Goal: Find specific page/section: Find specific page/section

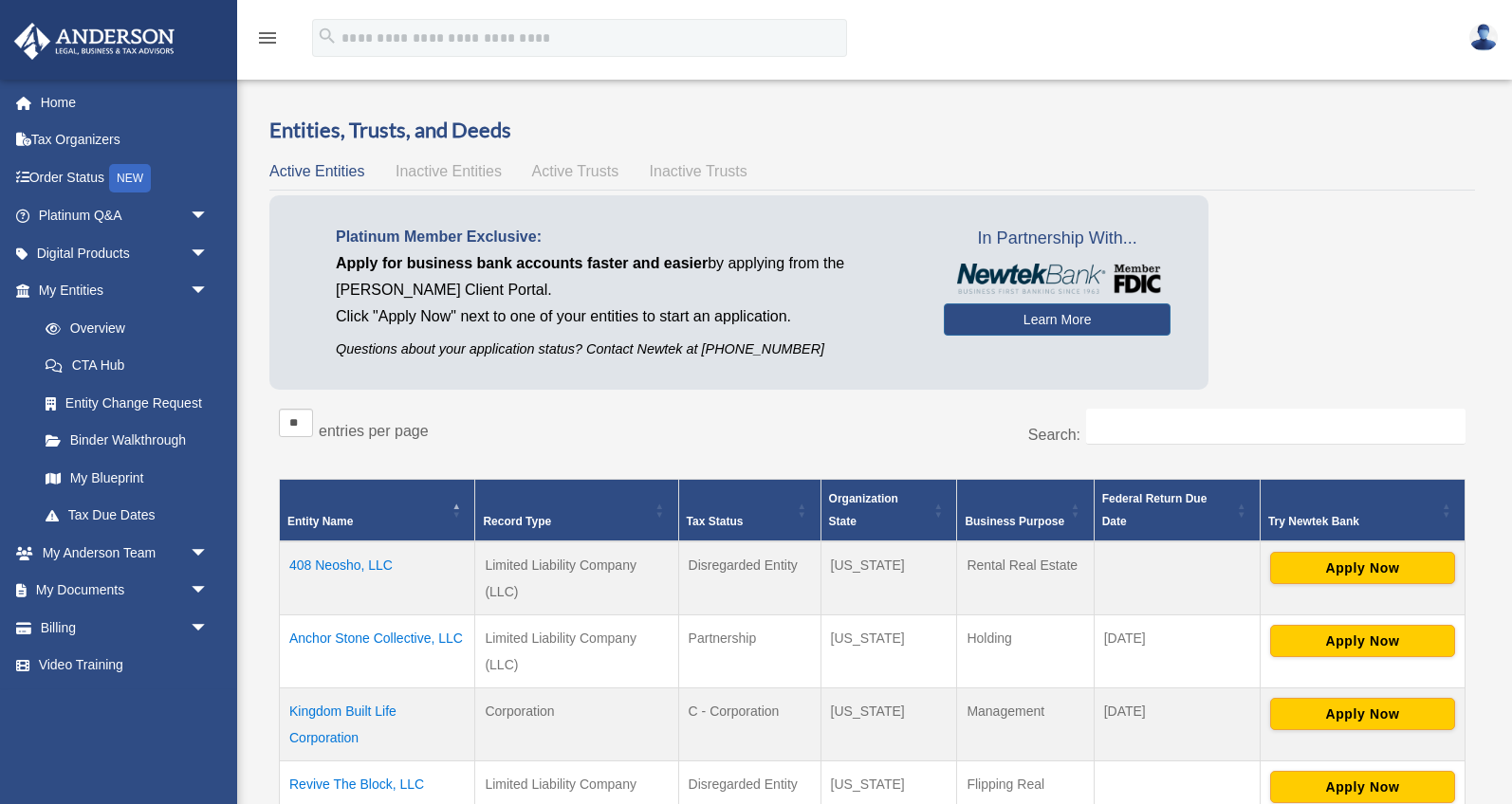
scroll to position [133, 0]
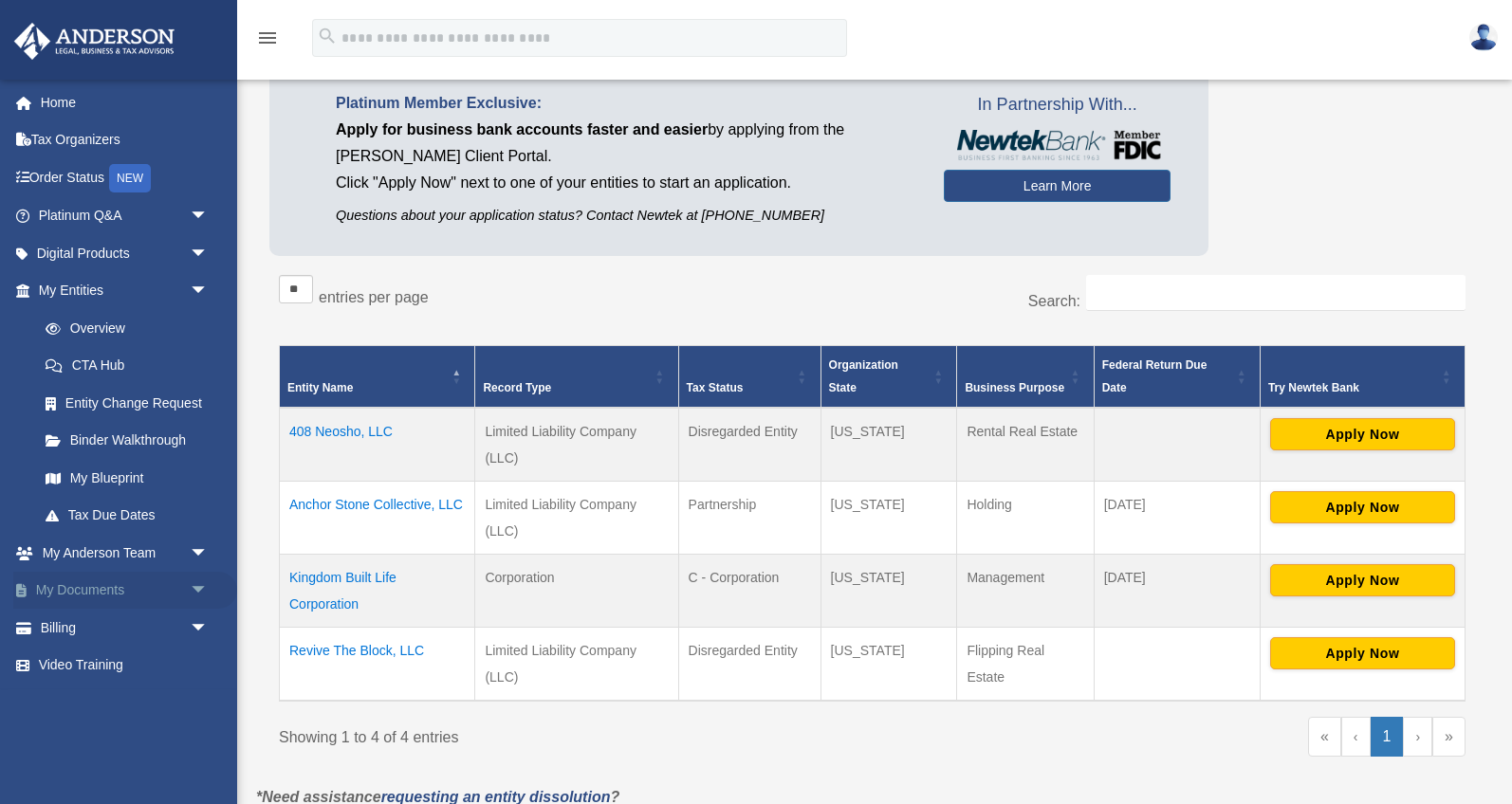
click at [157, 589] on link "My Documents arrow_drop_down" at bounding box center [126, 590] width 224 height 38
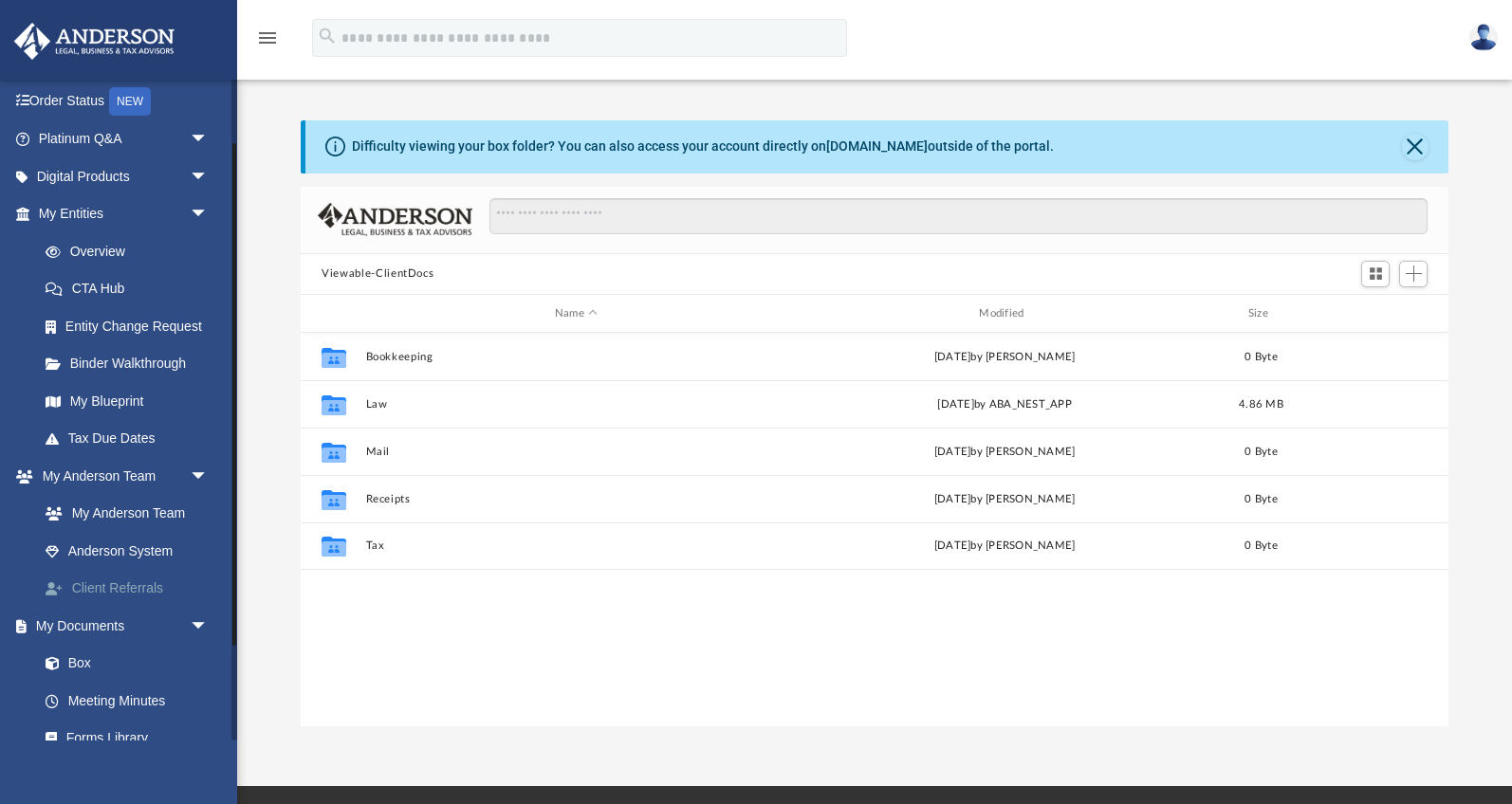
scroll to position [85, 0]
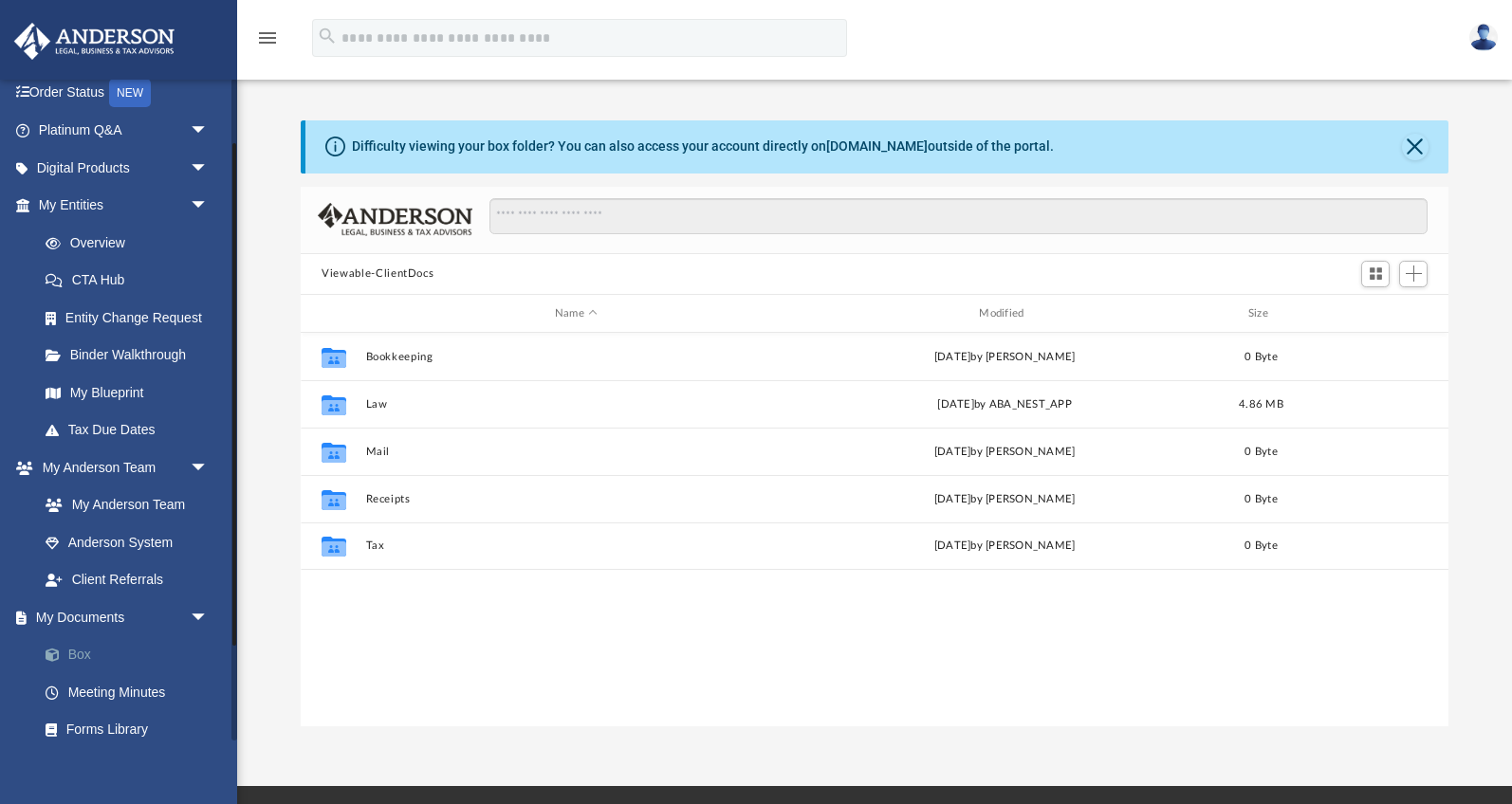
click at [78, 647] on link "Box" at bounding box center [131, 654] width 211 height 38
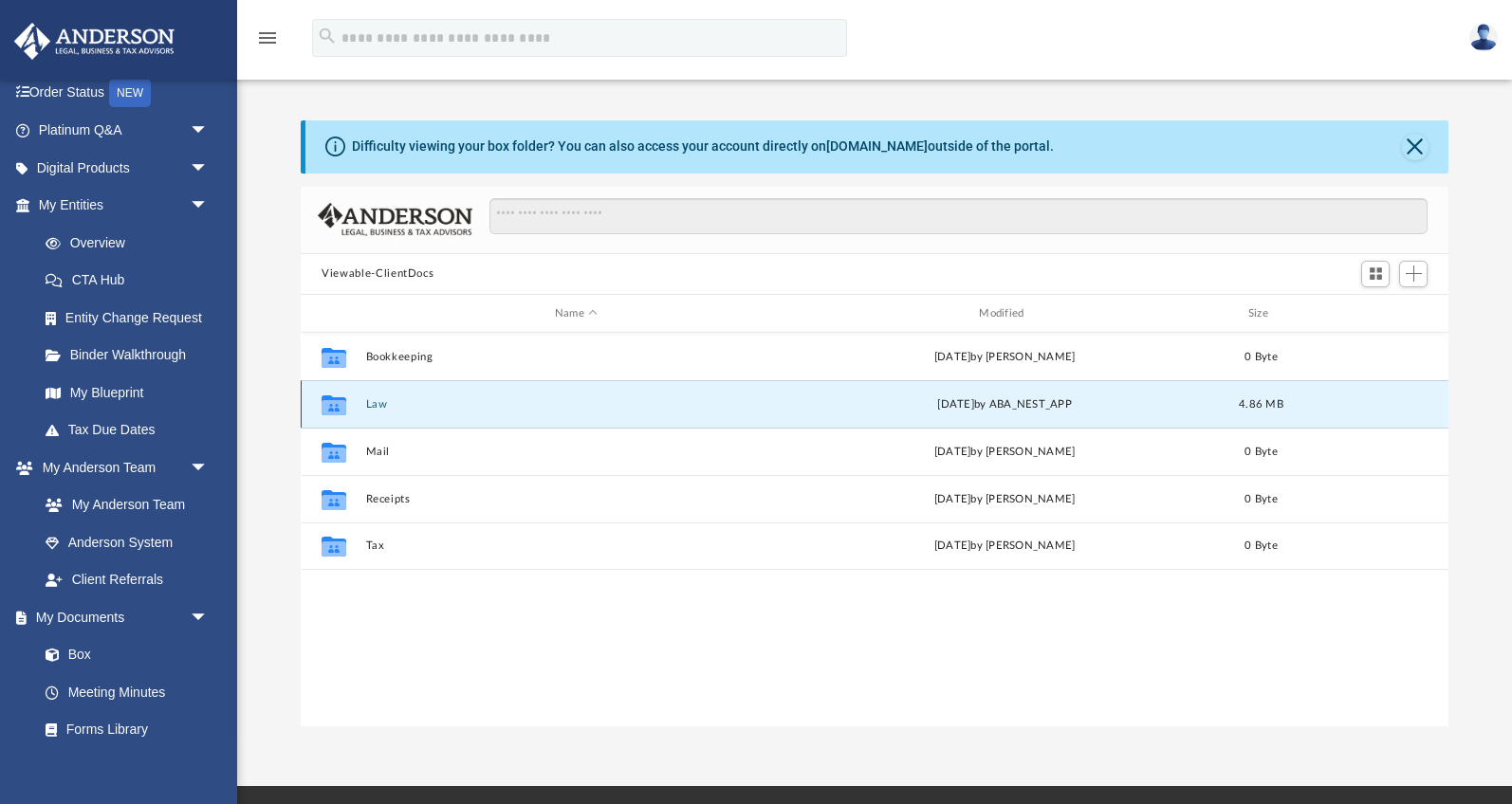
click at [369, 399] on button "Law" at bounding box center [576, 404] width 421 height 13
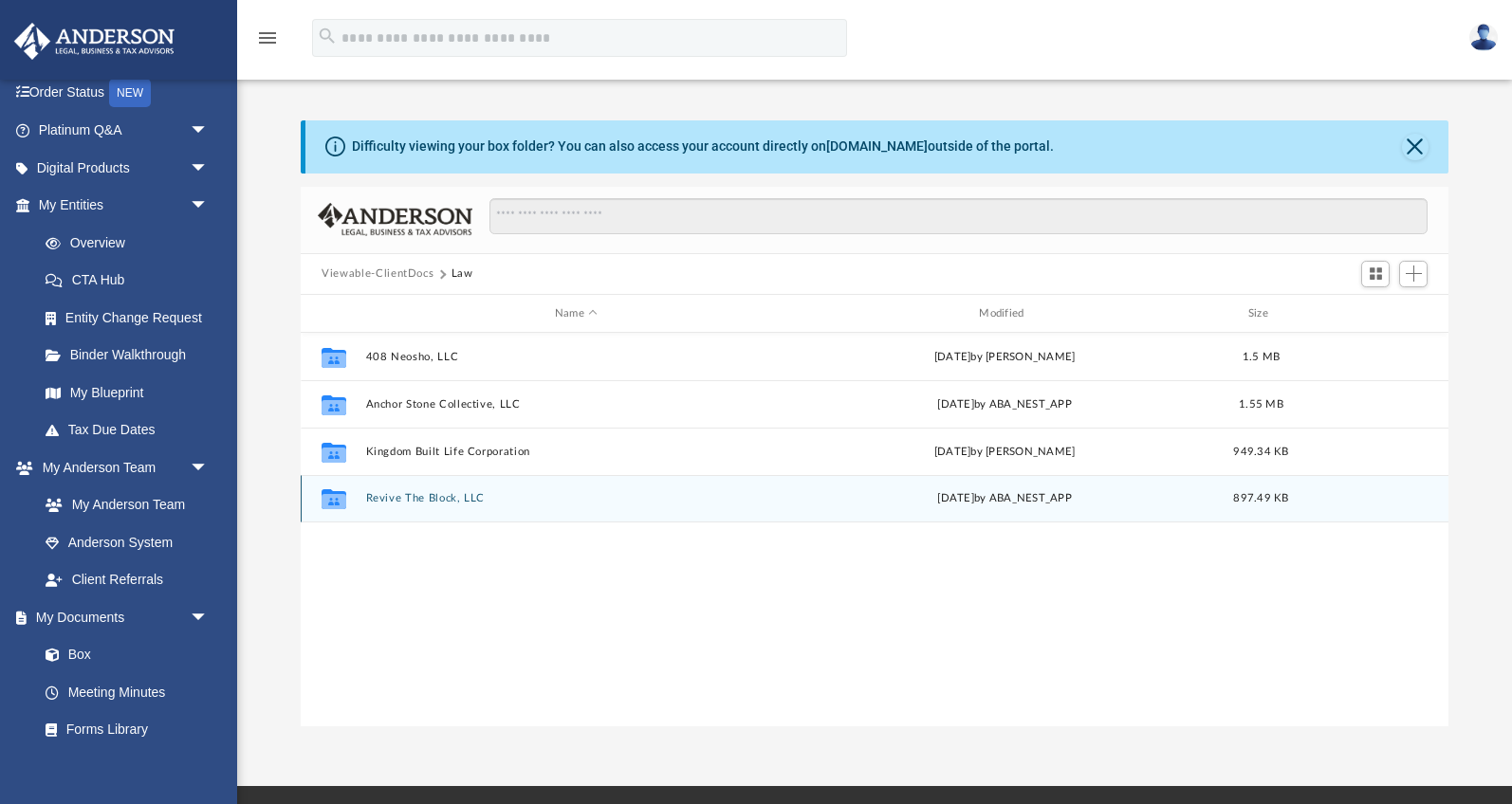
click at [402, 487] on div "Collaborated Folder Revive The Block, LLC Mon Sep 8 2025 by ABA_NEST_APP 897.49…" at bounding box center [874, 499] width 1148 height 47
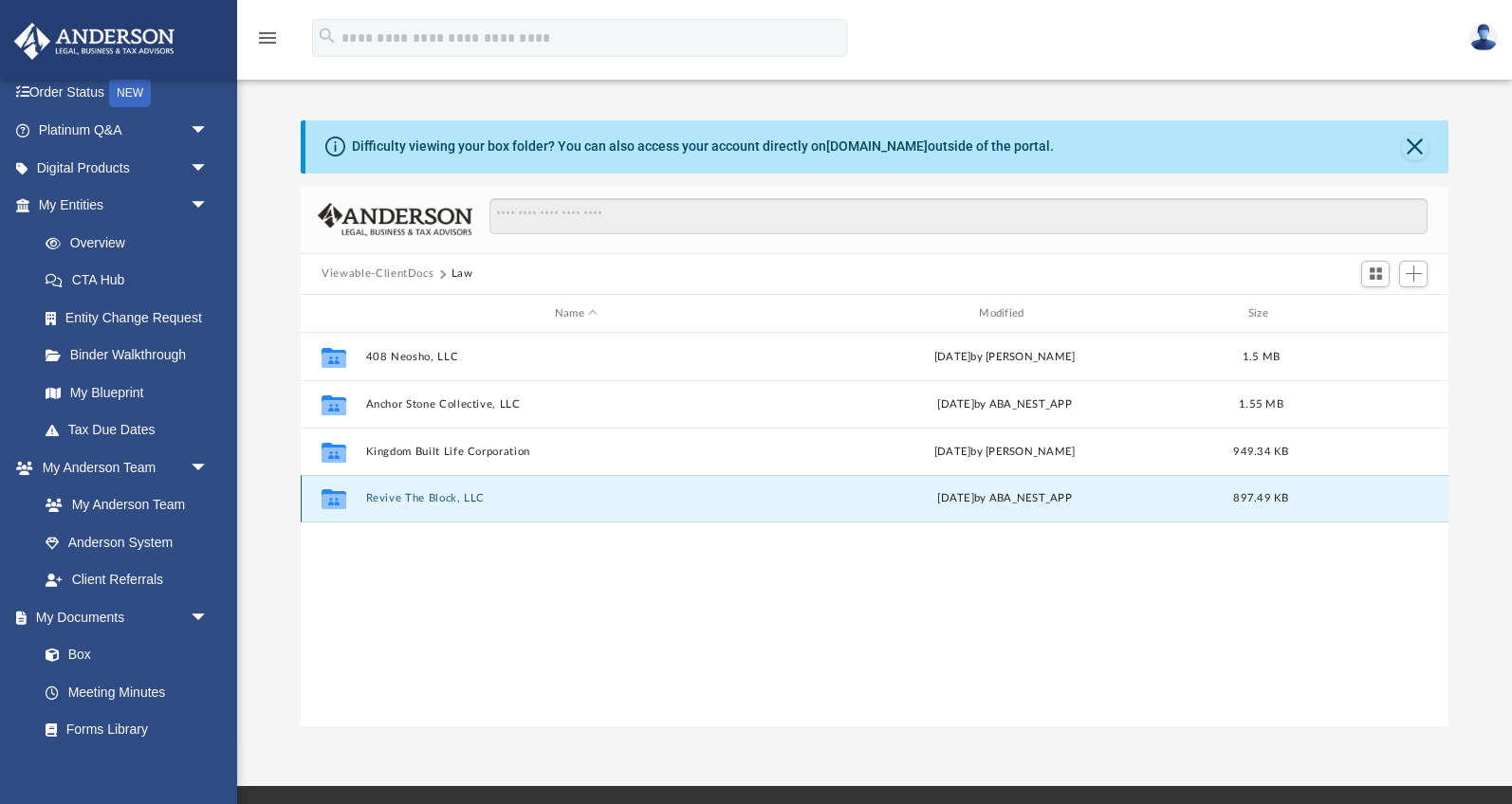
click at [401, 498] on button "Revive The Block, LLC" at bounding box center [576, 499] width 421 height 13
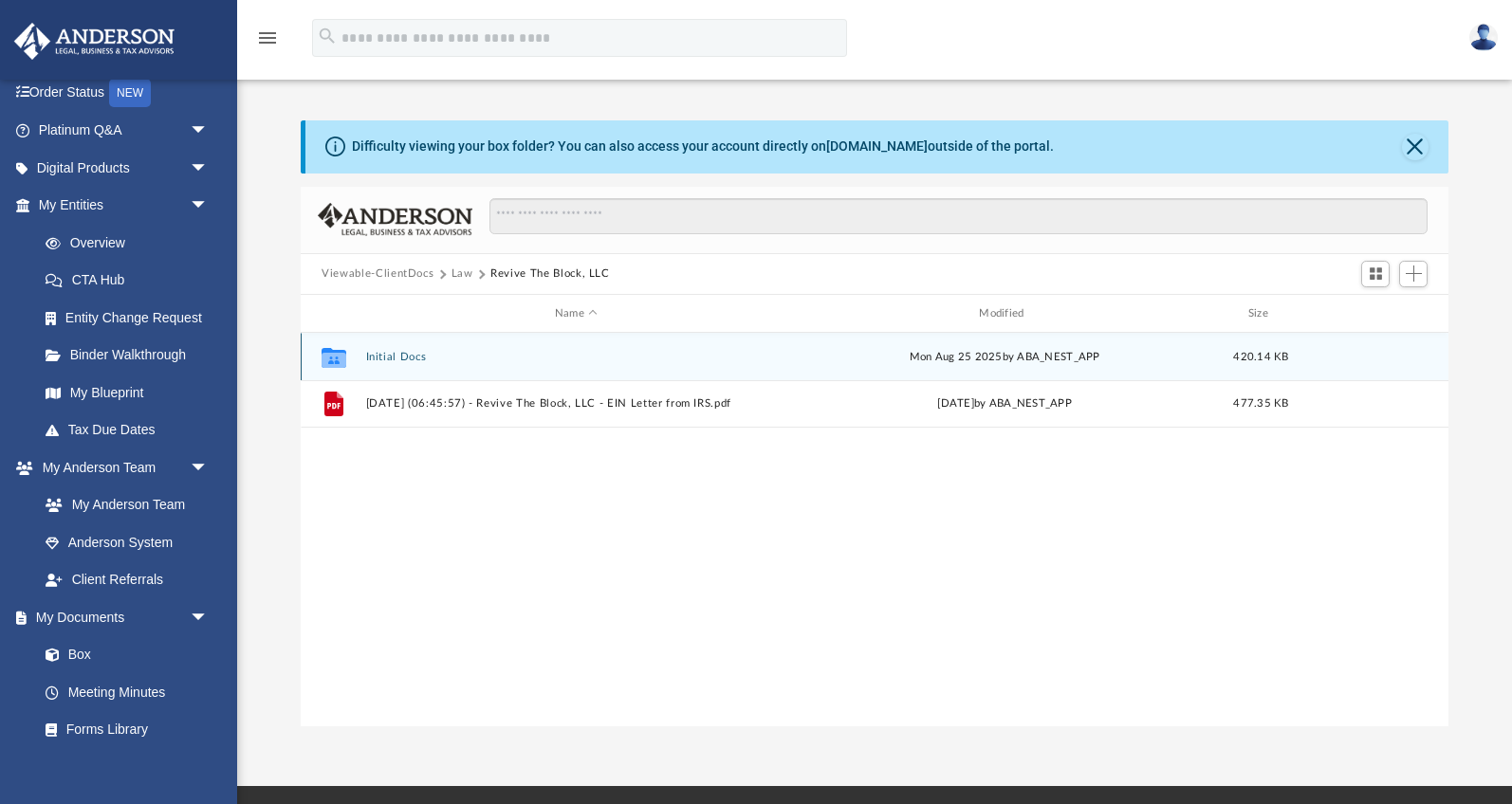
click at [388, 348] on div "Collaborated Folder Initial Docs [DATE] by ABA_NEST_APP 420.14 KB" at bounding box center [874, 356] width 1148 height 47
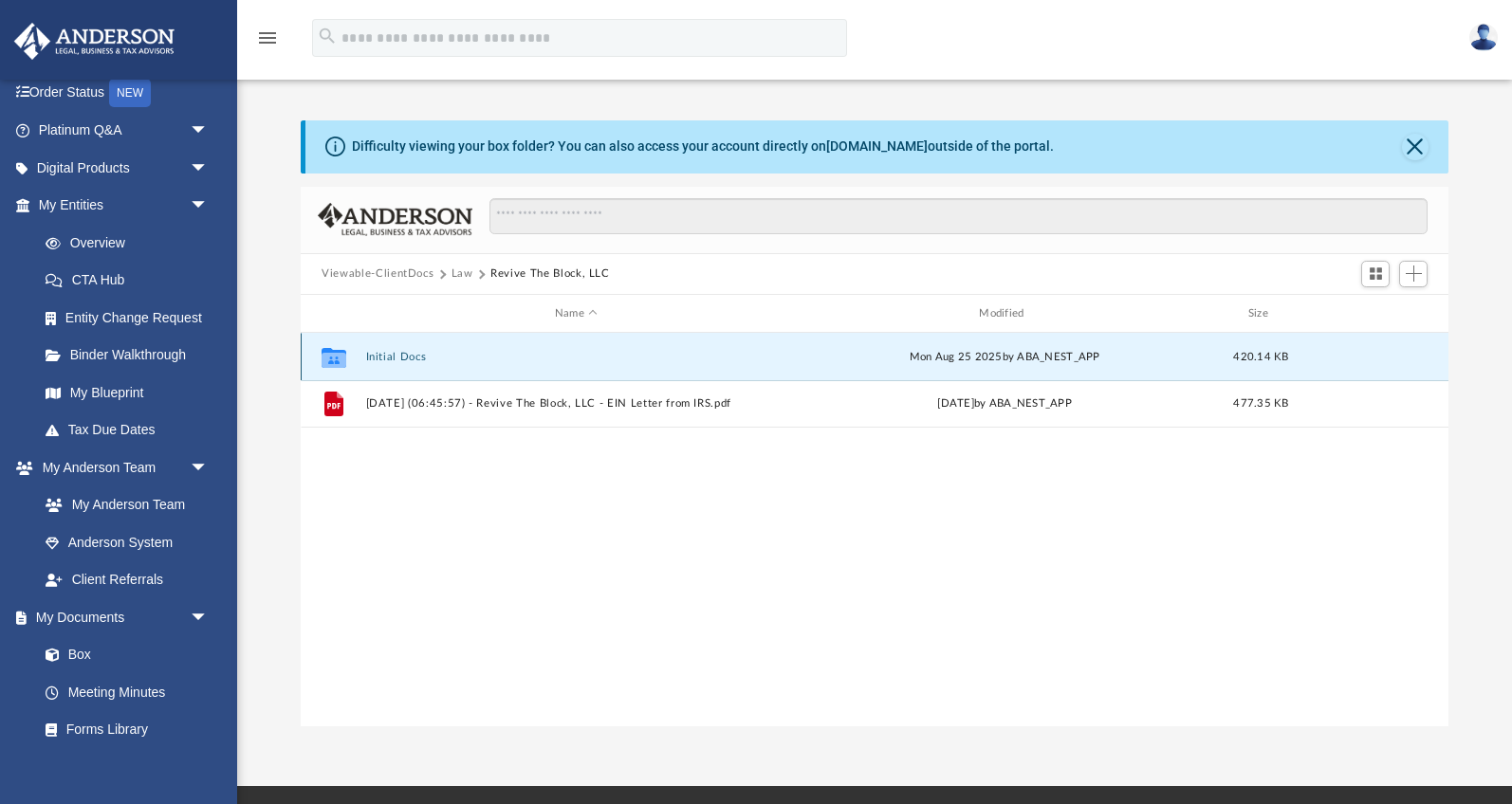
click at [399, 354] on button "Initial Docs" at bounding box center [576, 357] width 421 height 13
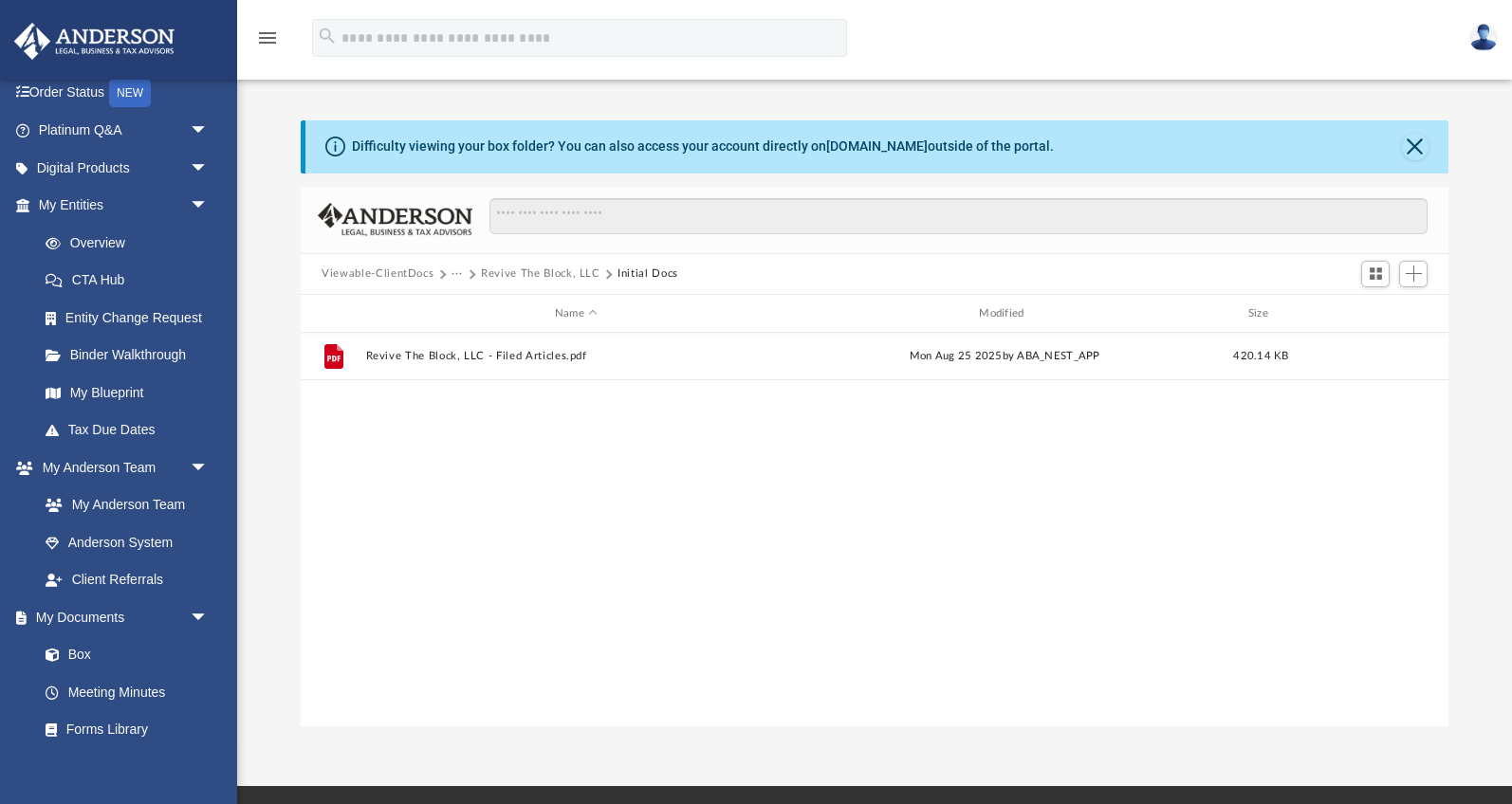
click at [1488, 27] on img at bounding box center [1483, 38] width 28 height 27
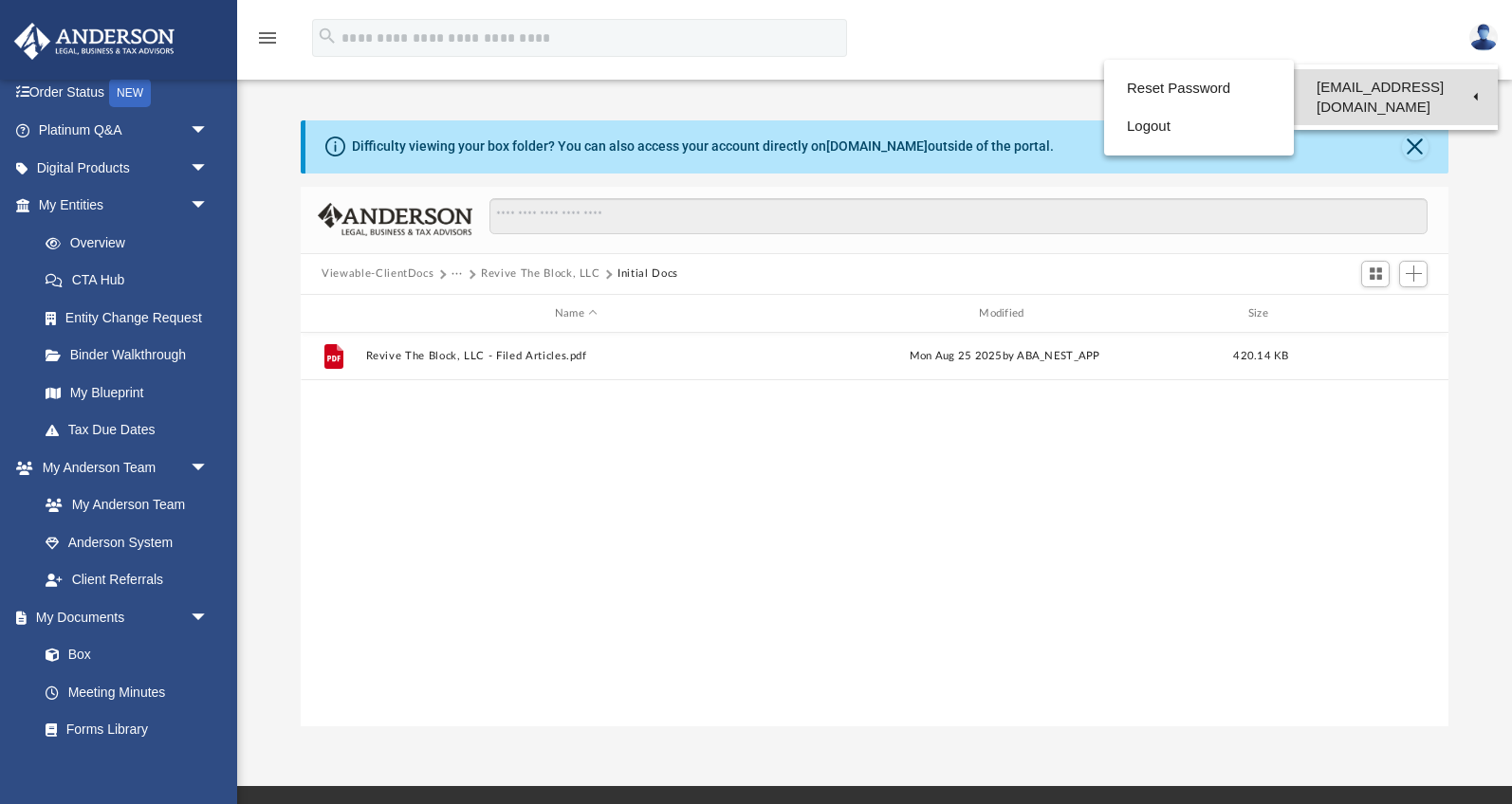
click at [1371, 91] on link "[EMAIL_ADDRESS][DOMAIN_NAME]" at bounding box center [1395, 98] width 204 height 56
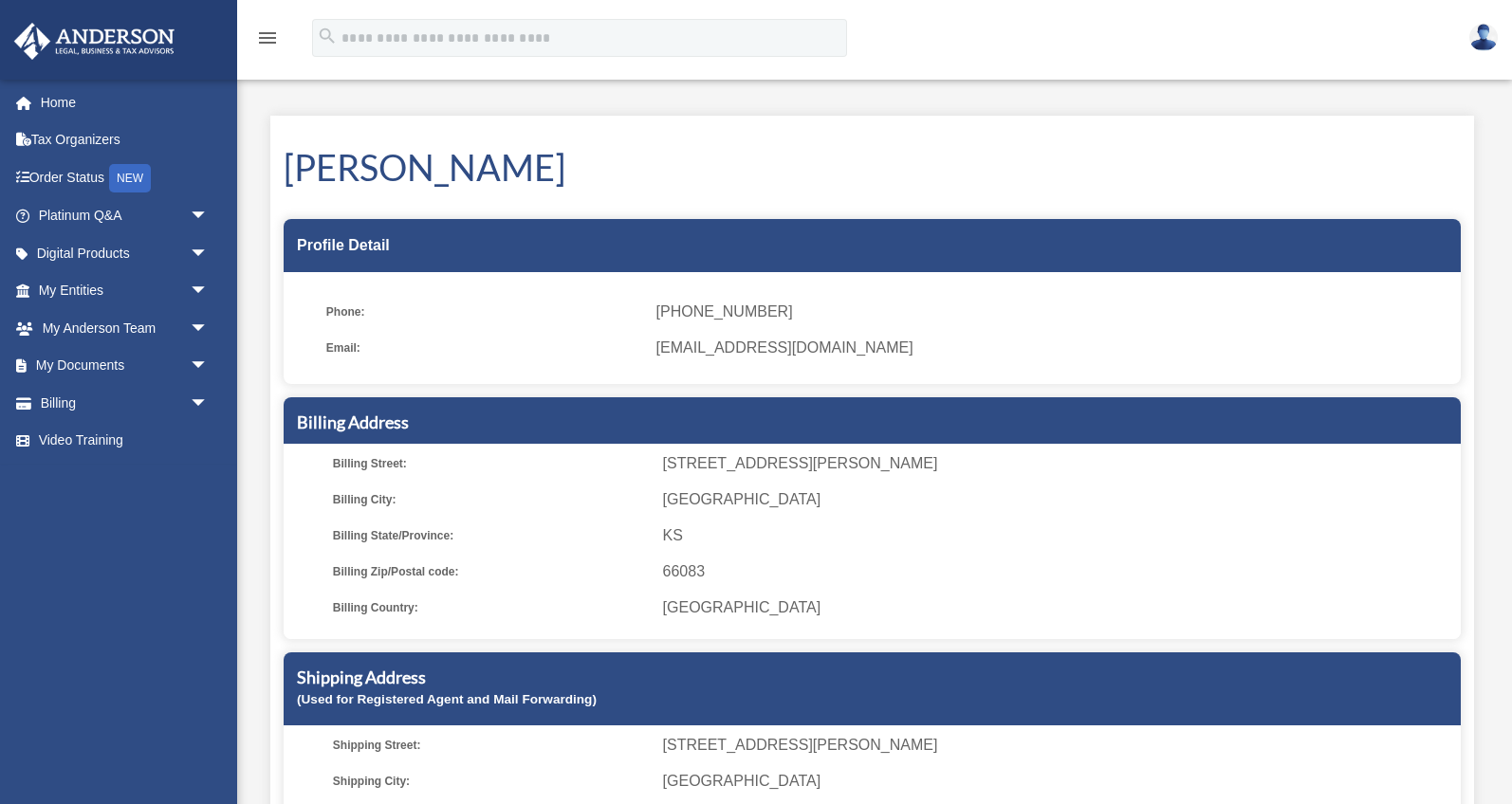
click at [1480, 38] on img at bounding box center [1483, 38] width 28 height 27
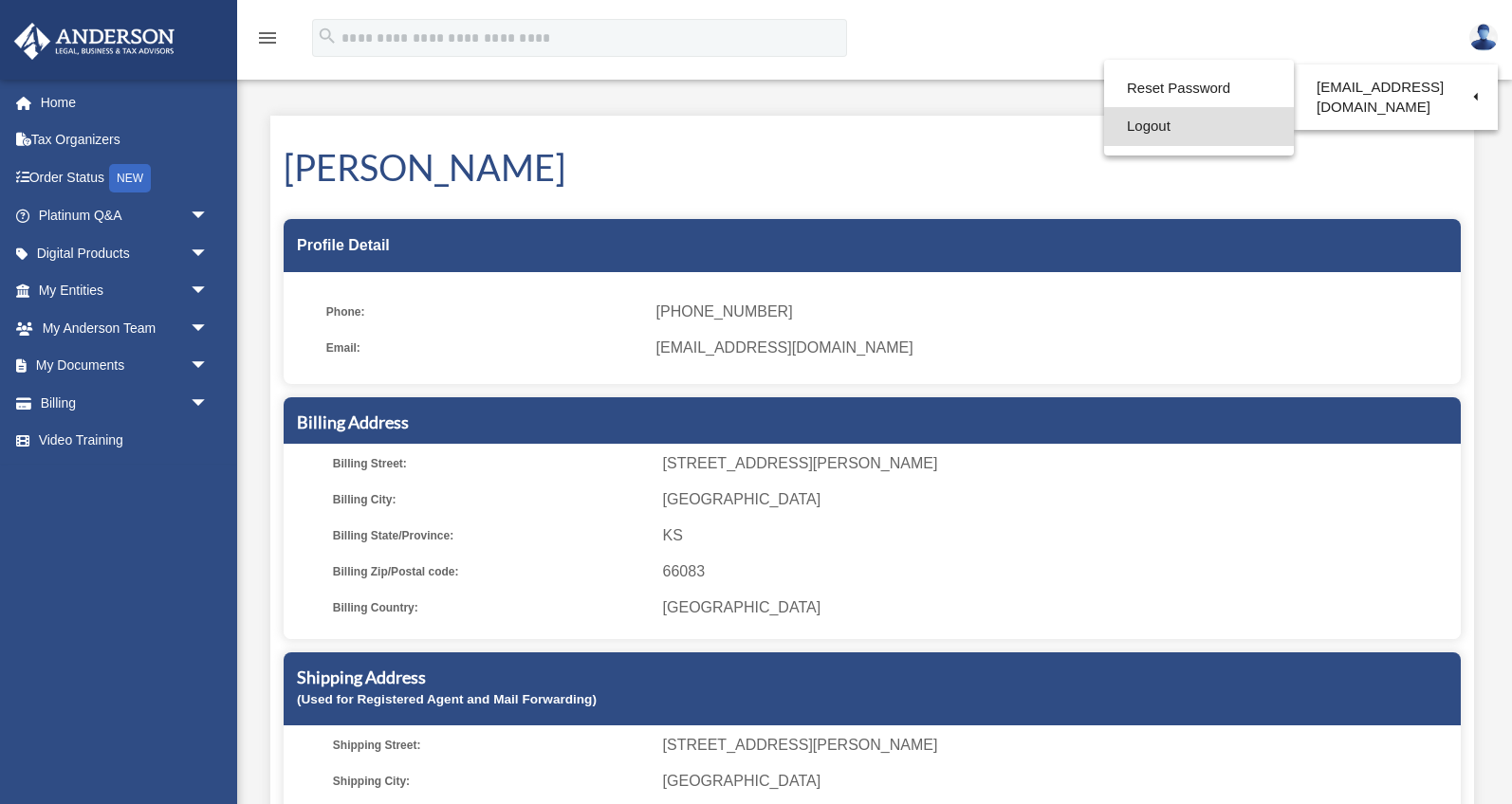
click at [1200, 128] on link "Logout" at bounding box center [1199, 127] width 189 height 39
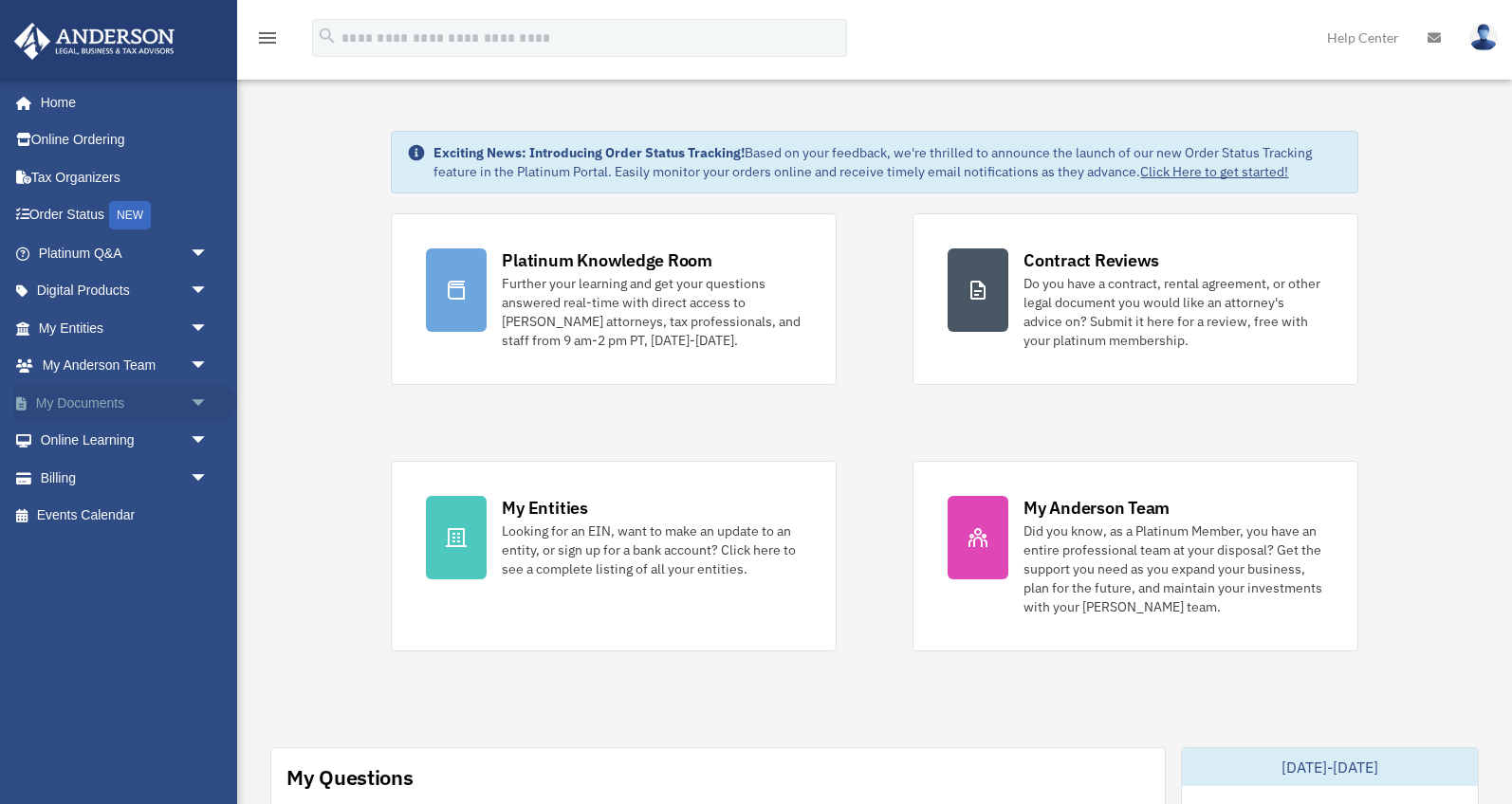
click at [191, 398] on span "arrow_drop_down" at bounding box center [208, 403] width 38 height 39
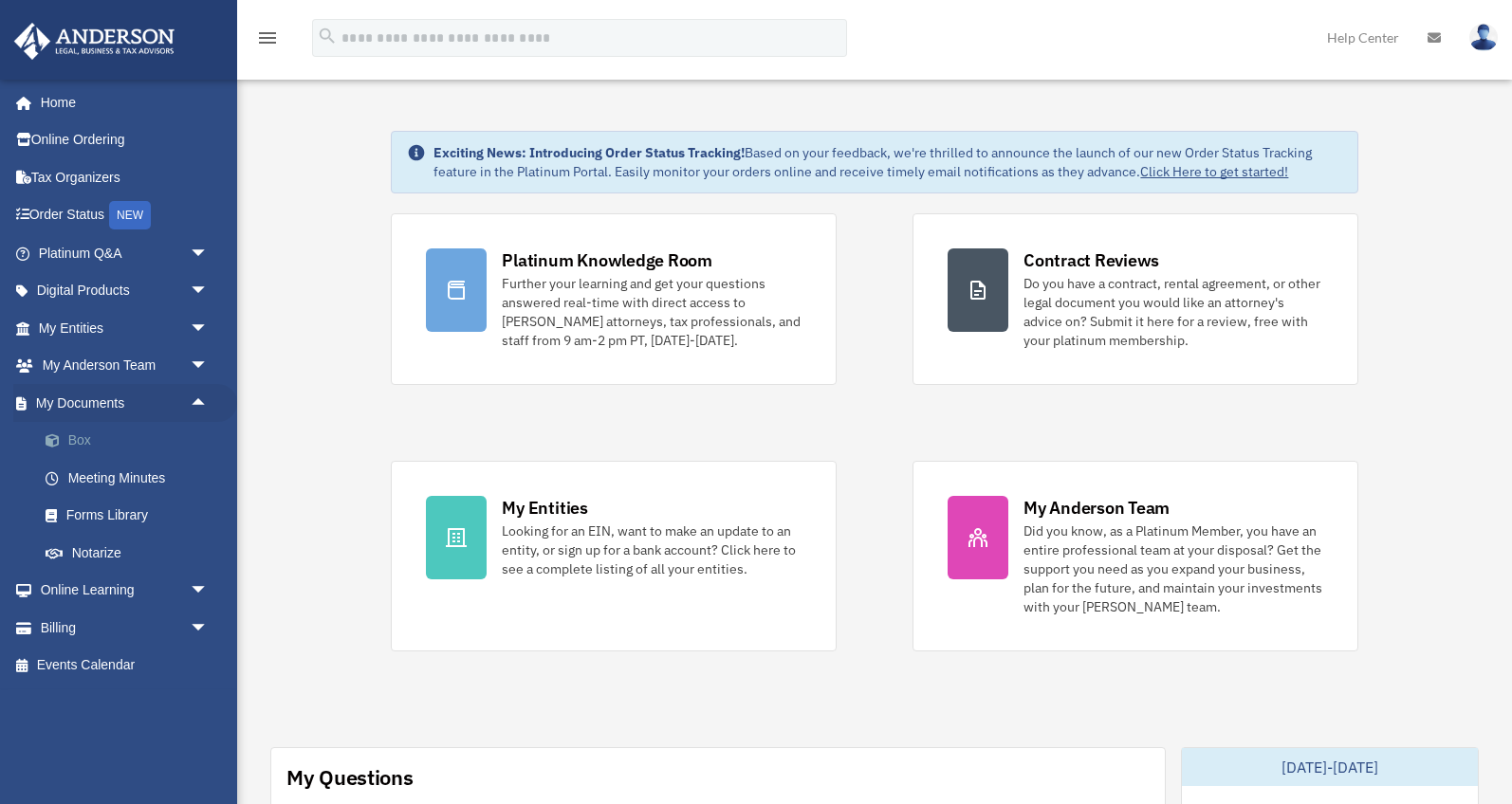
click at [156, 443] on link "Box" at bounding box center [131, 441] width 211 height 38
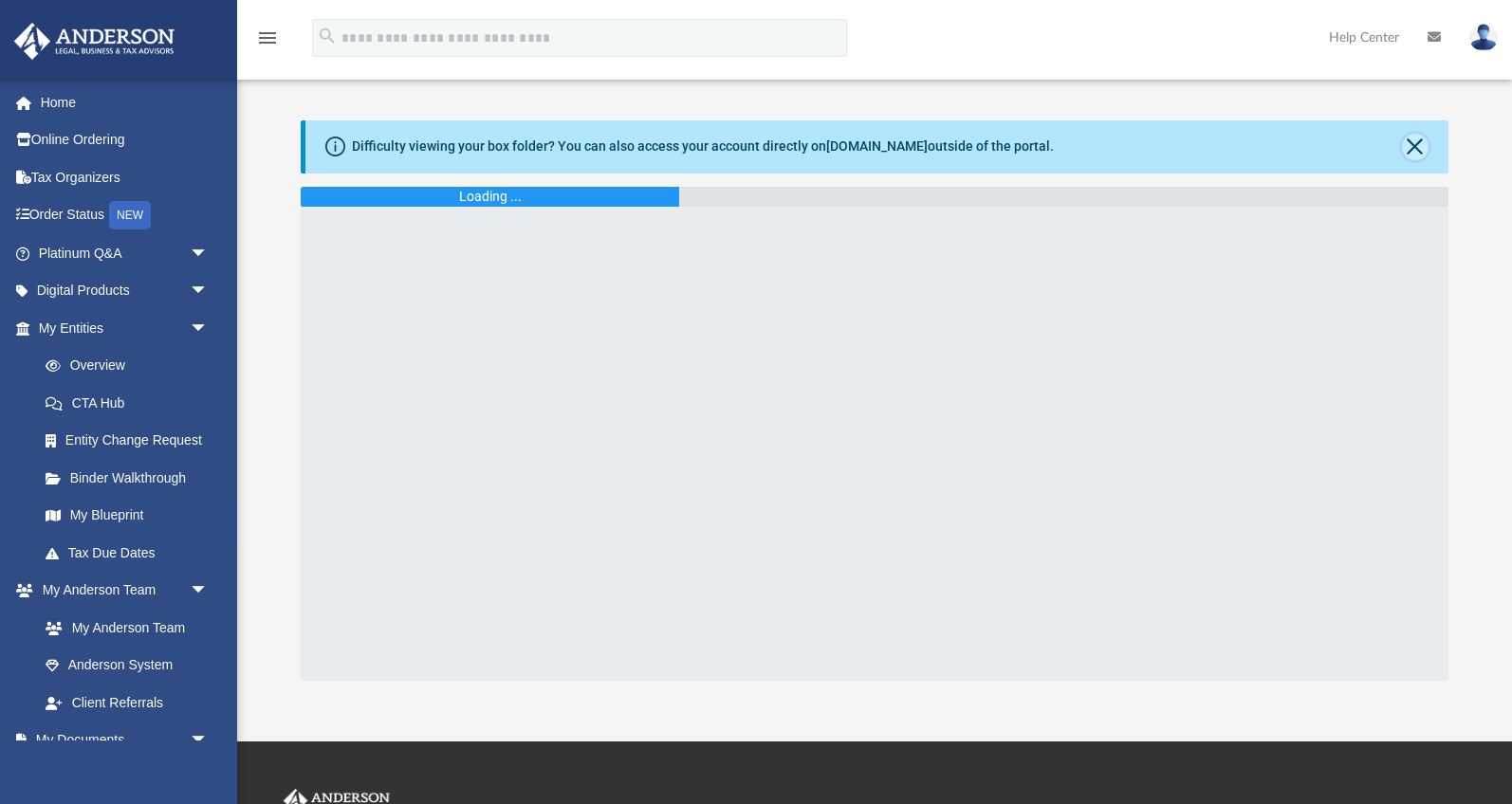
click at [1410, 154] on button "Close" at bounding box center [1414, 146] width 26 height 26
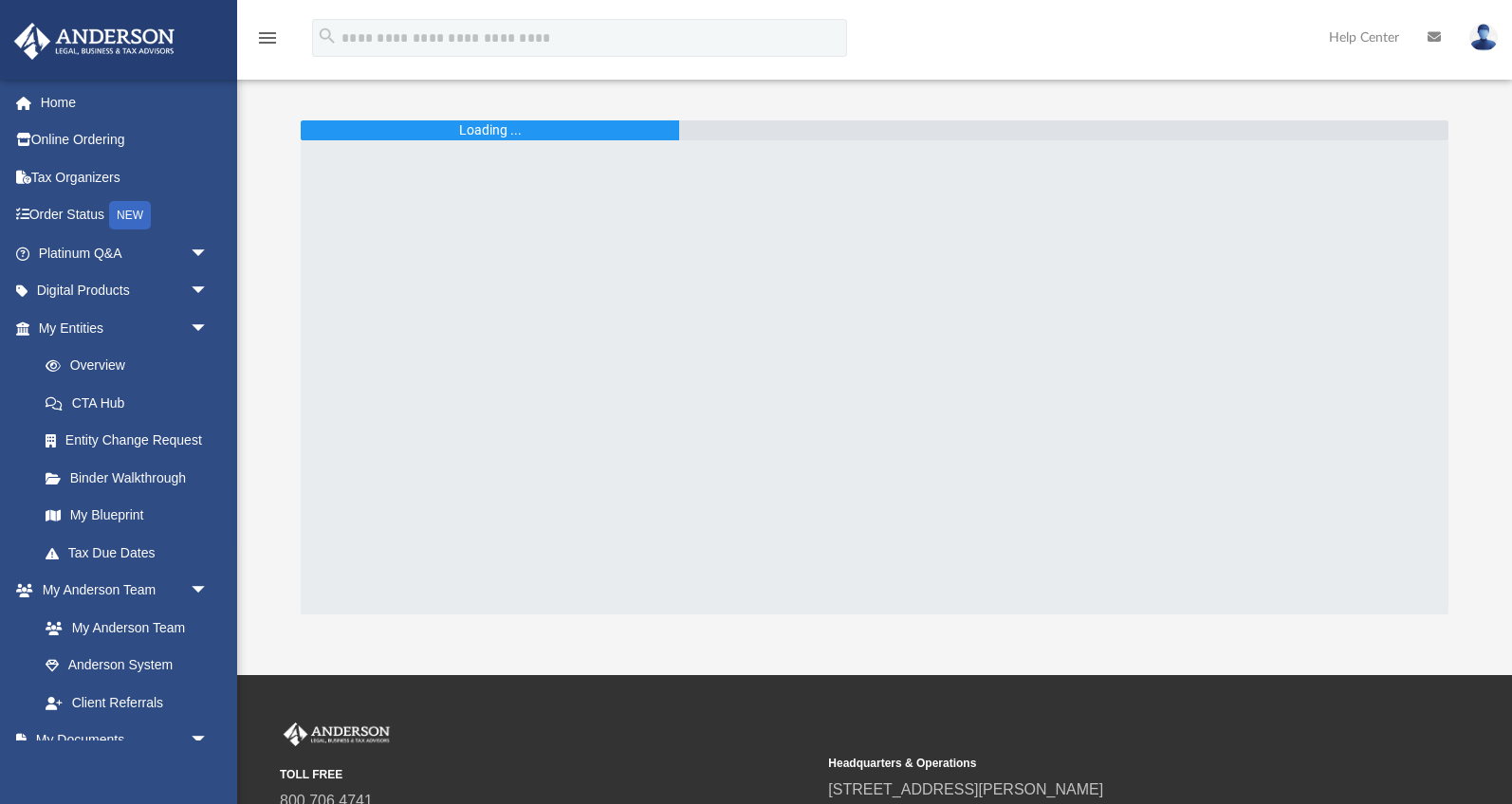
click at [1488, 33] on img at bounding box center [1483, 38] width 28 height 27
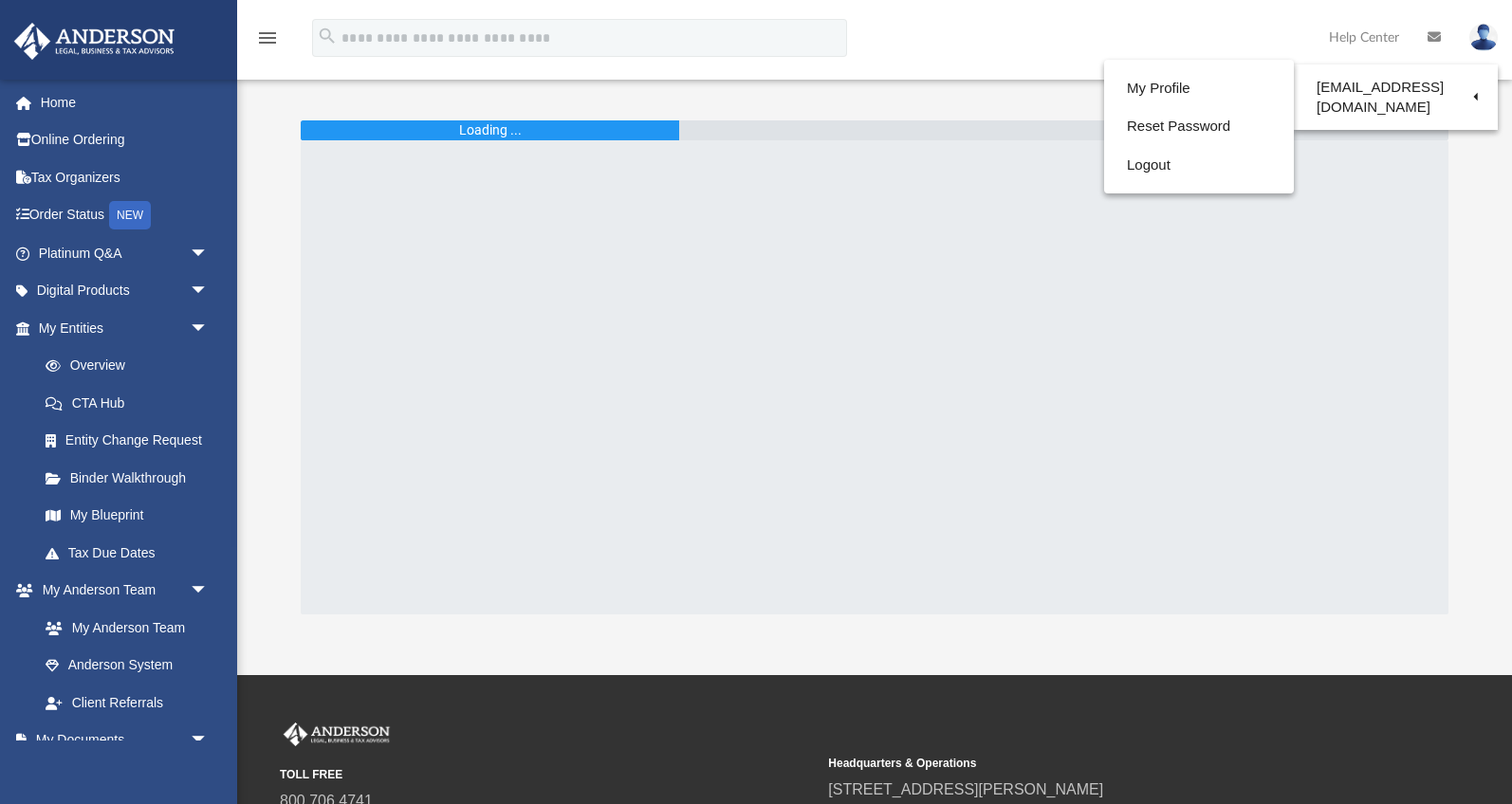
click at [1154, 186] on ul "My Profile Reset Password Logout" at bounding box center [1199, 127] width 189 height 134
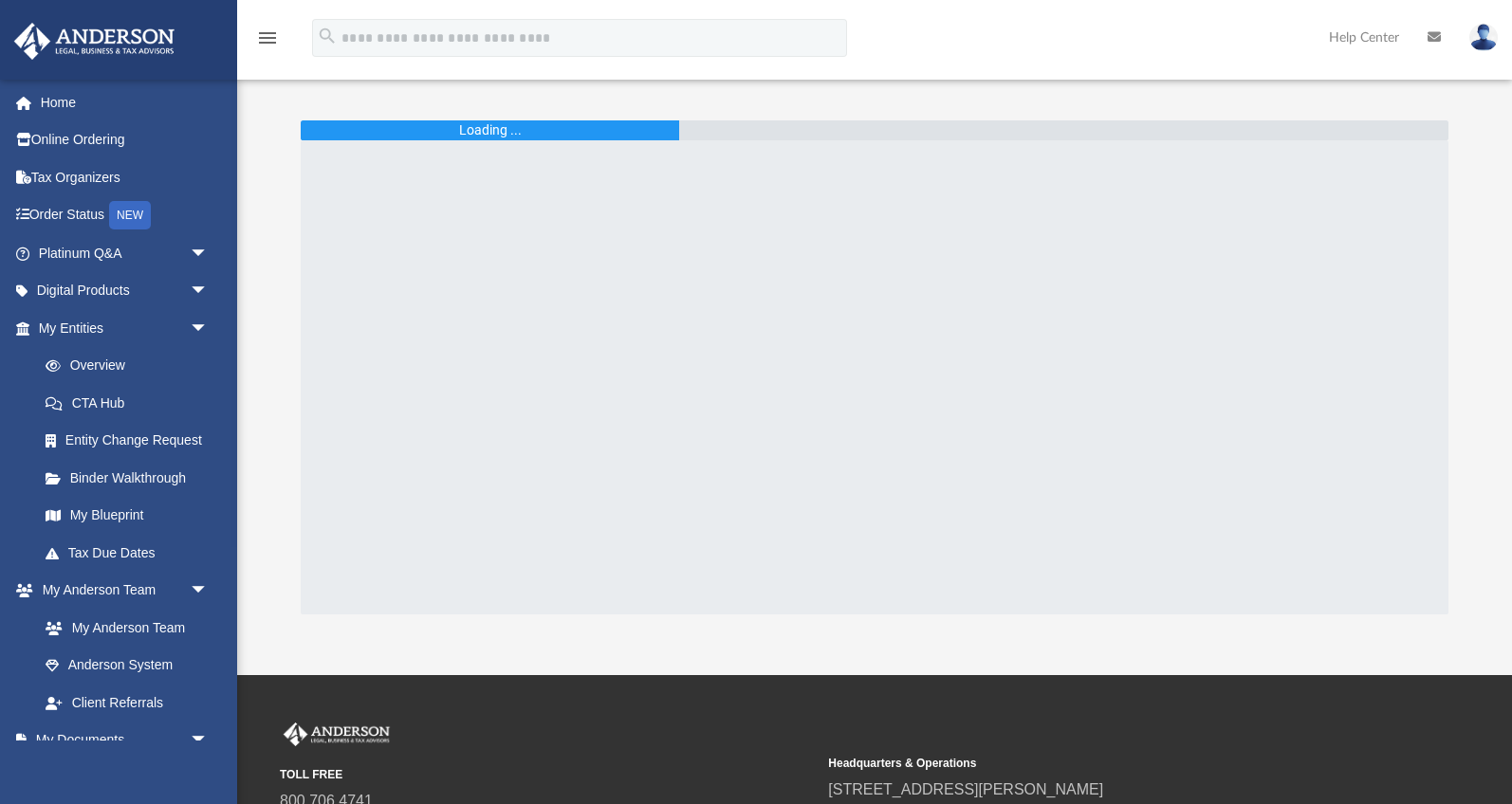
click at [1485, 36] on img at bounding box center [1483, 38] width 28 height 27
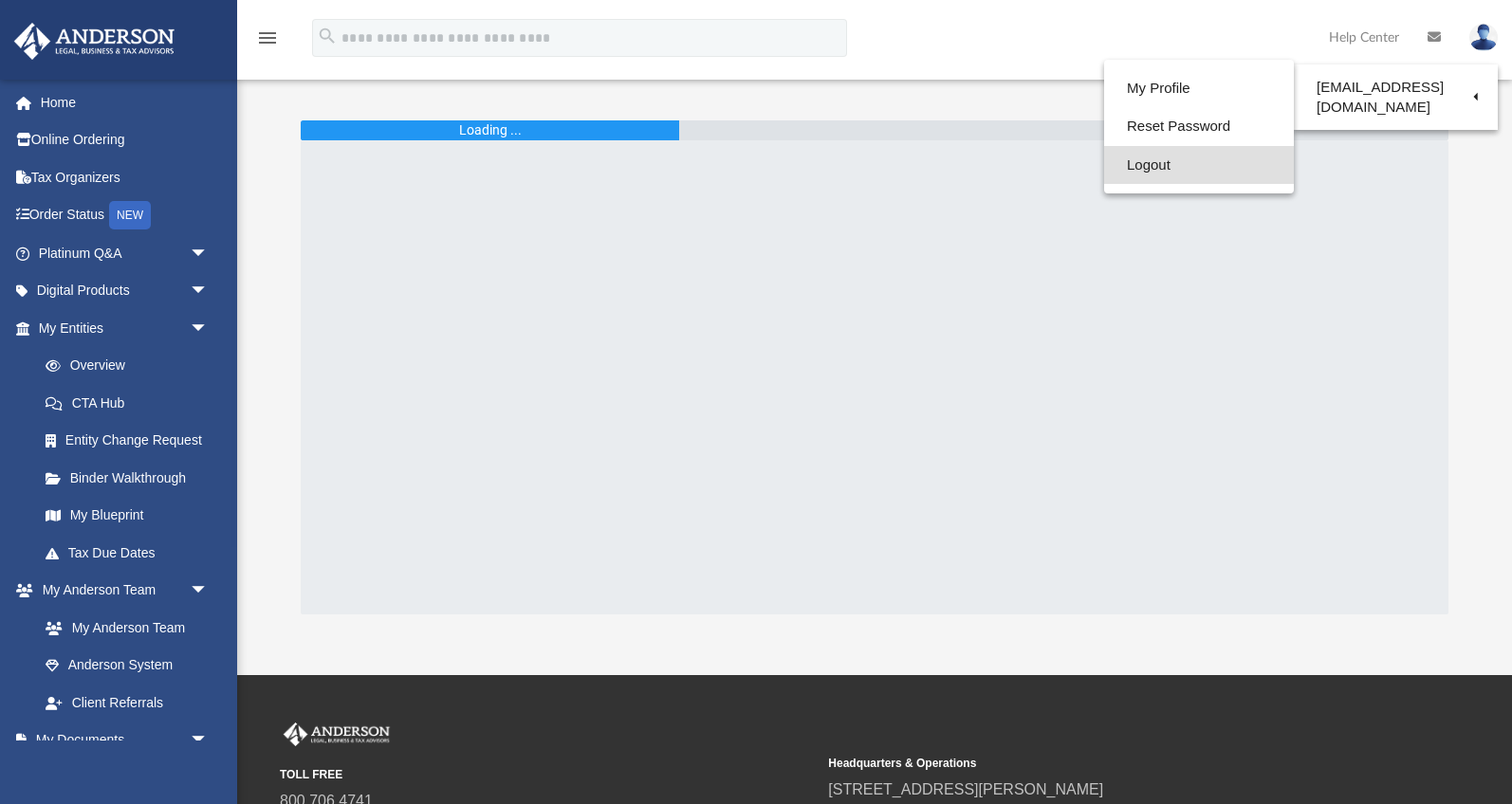
click at [1195, 158] on link "Logout" at bounding box center [1199, 165] width 189 height 39
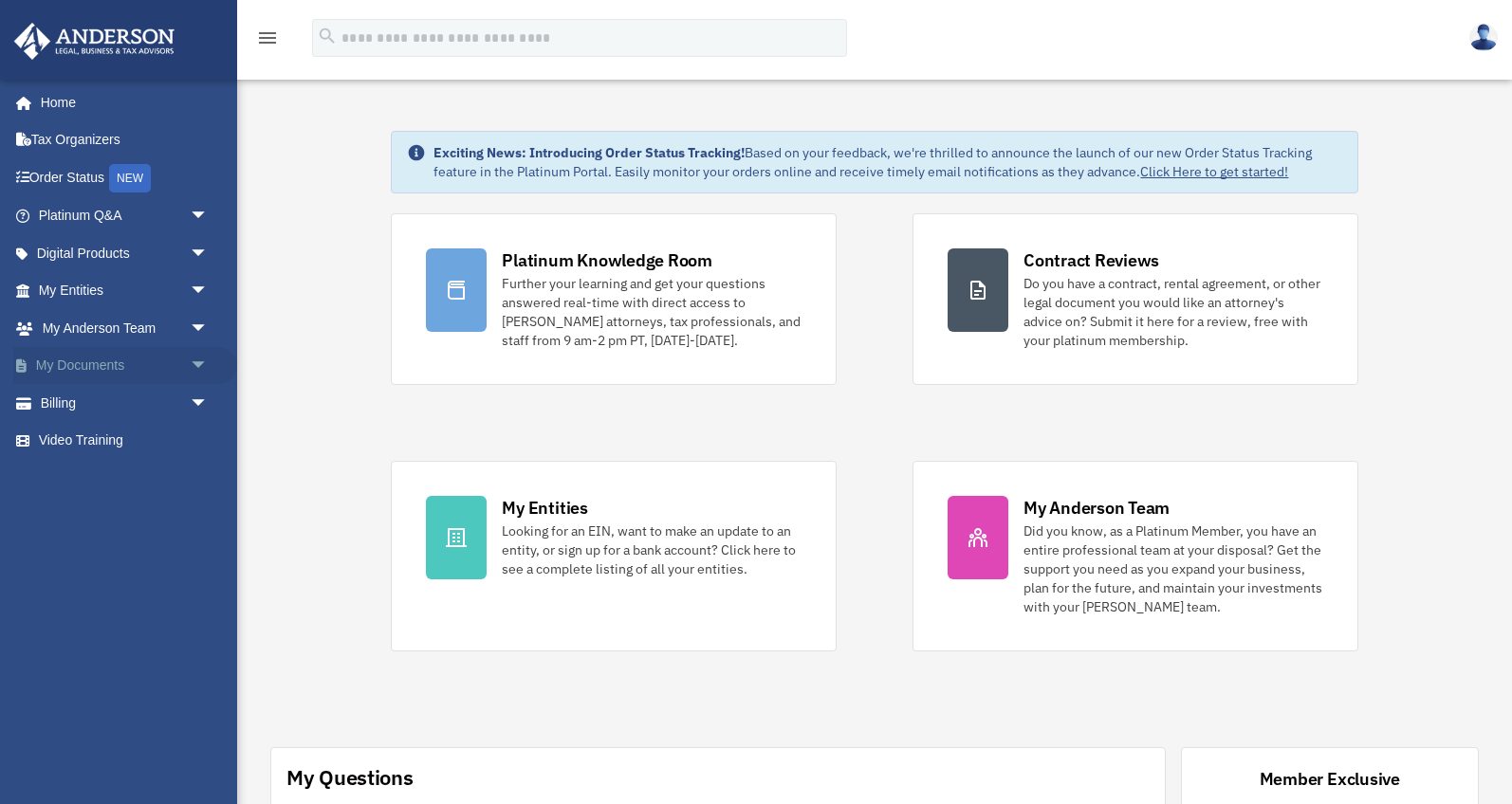
click at [200, 360] on span "arrow_drop_down" at bounding box center [208, 366] width 38 height 39
click at [81, 400] on link "Box" at bounding box center [131, 402] width 211 height 38
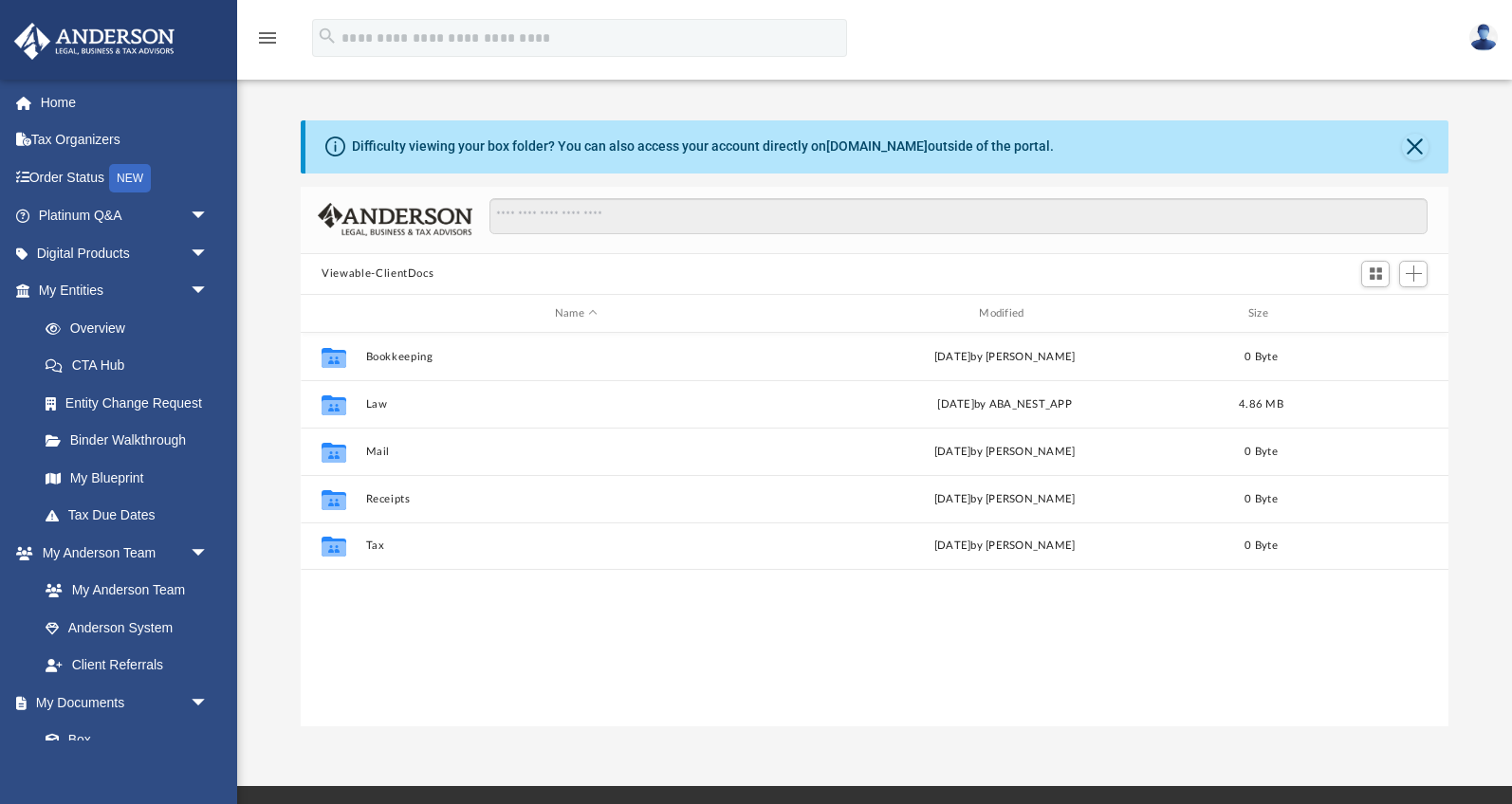
scroll to position [430, 1147]
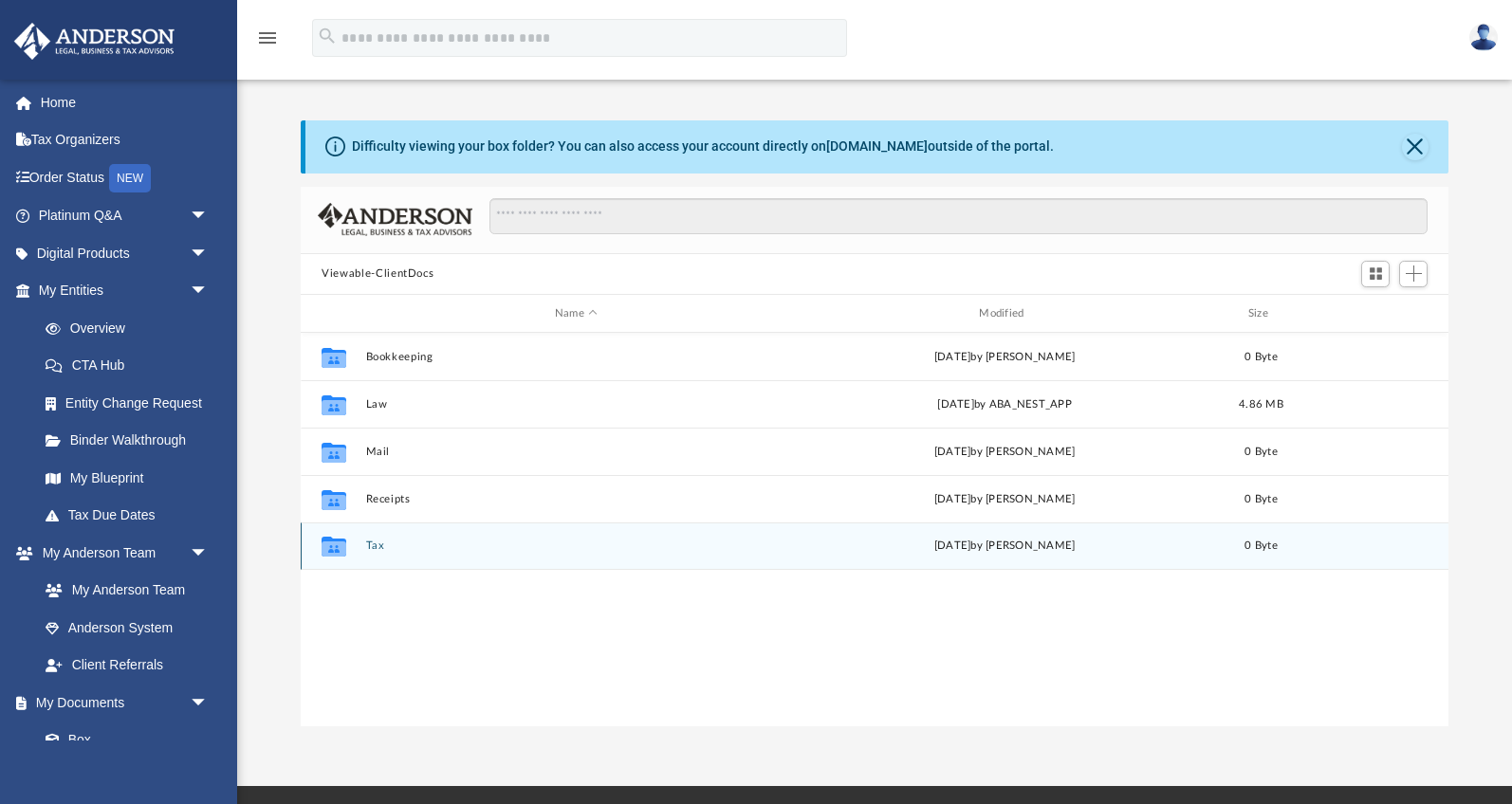
click at [382, 559] on div "Collaborated Folder Tax [DATE] by [PERSON_NAME] 0 Byte" at bounding box center [874, 546] width 1148 height 47
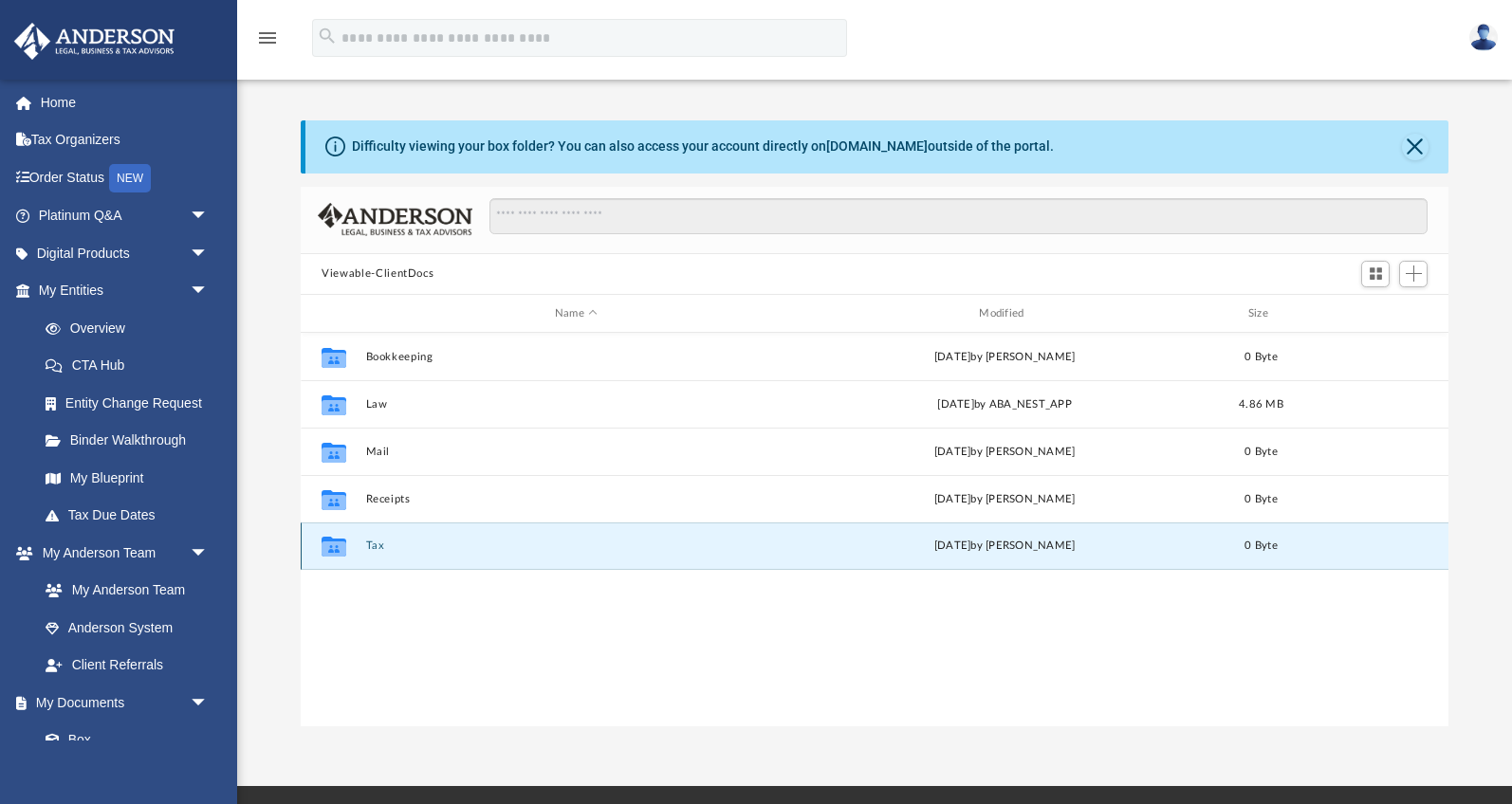
click at [374, 549] on button "Tax" at bounding box center [576, 546] width 421 height 13
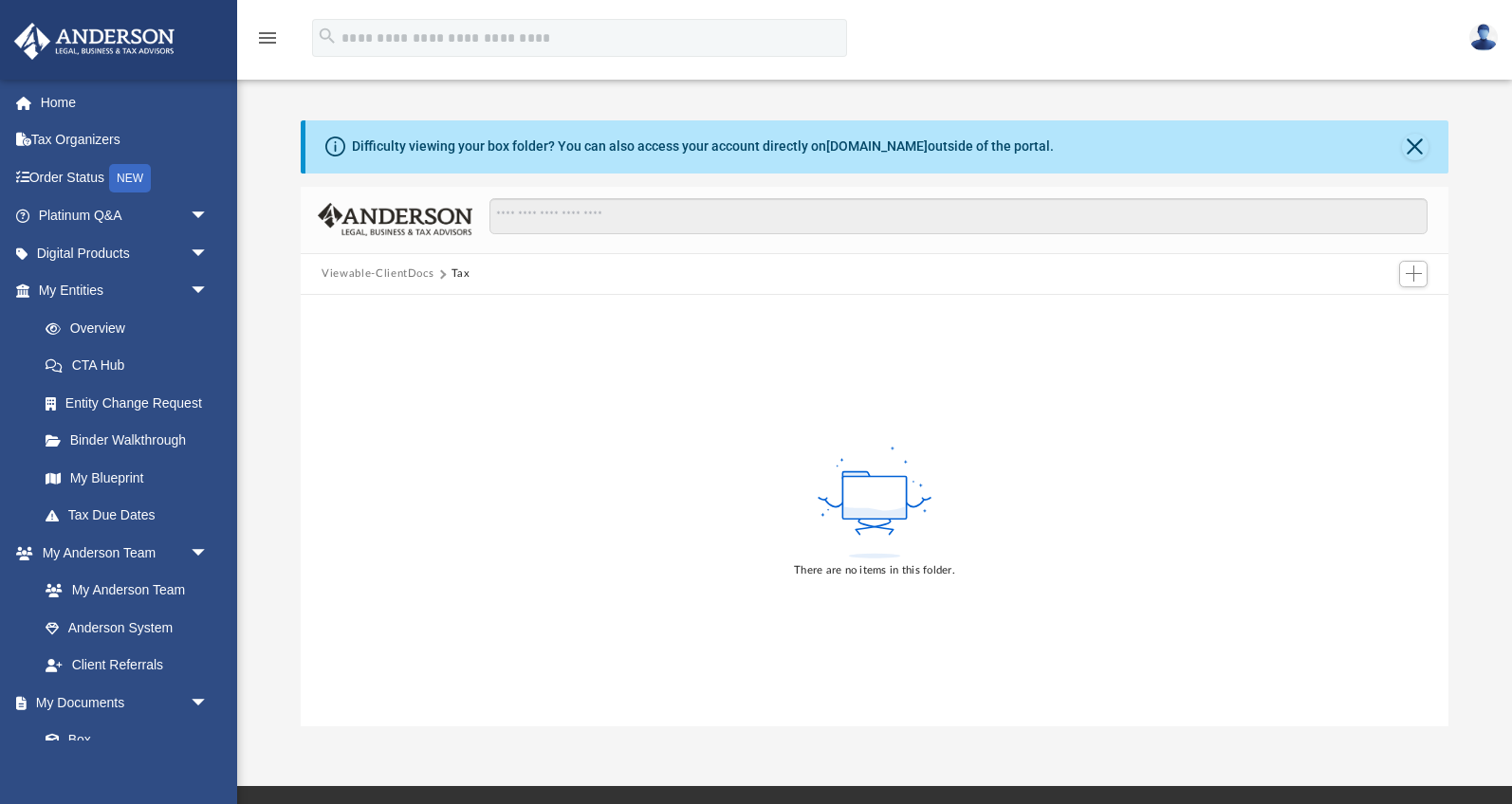
click at [408, 272] on button "Viewable-ClientDocs" at bounding box center [378, 274] width 112 height 17
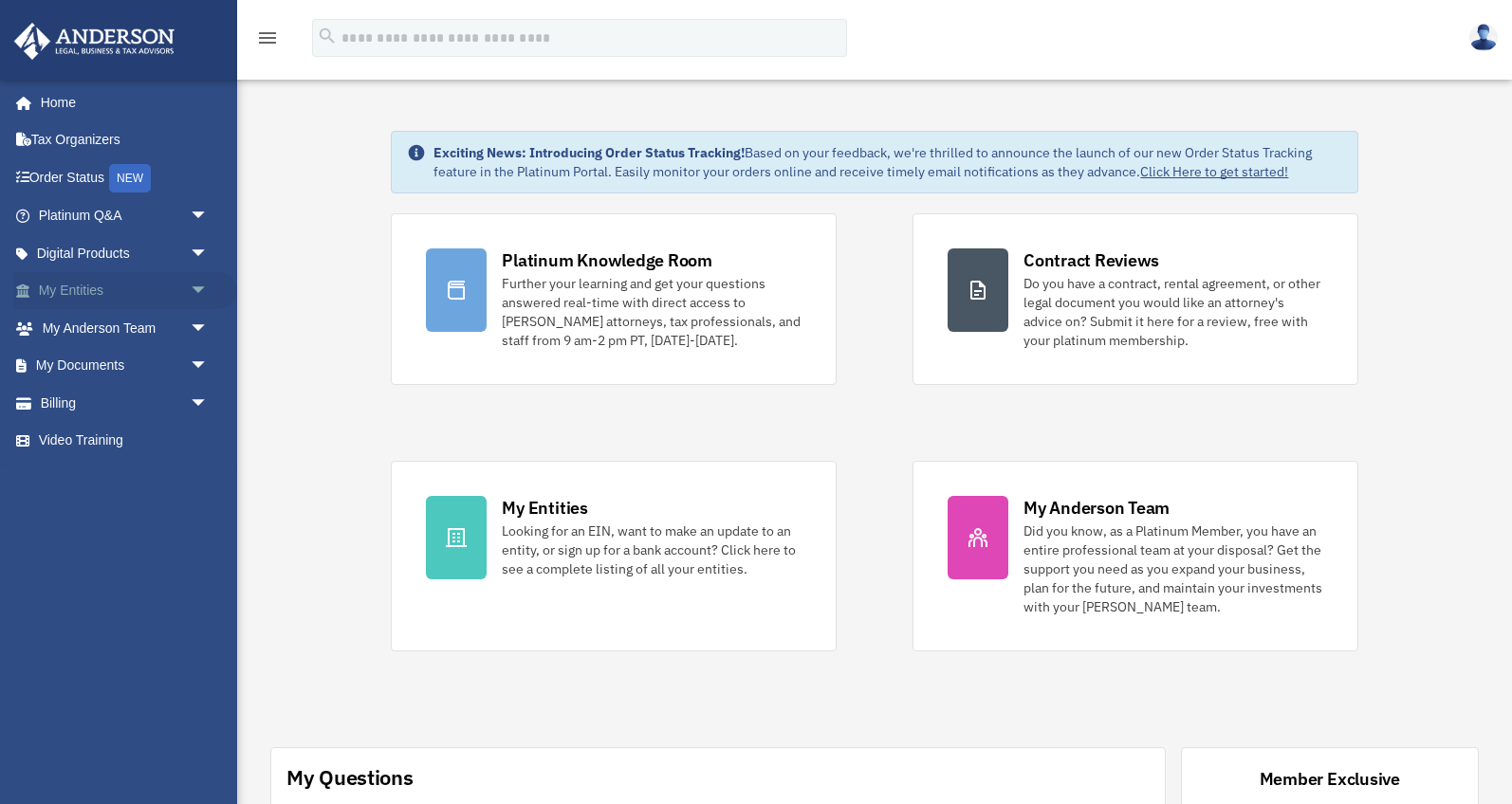
click at [163, 293] on link "My Entities arrow_drop_down" at bounding box center [126, 291] width 224 height 38
click at [207, 288] on span "arrow_drop_down" at bounding box center [208, 292] width 38 height 39
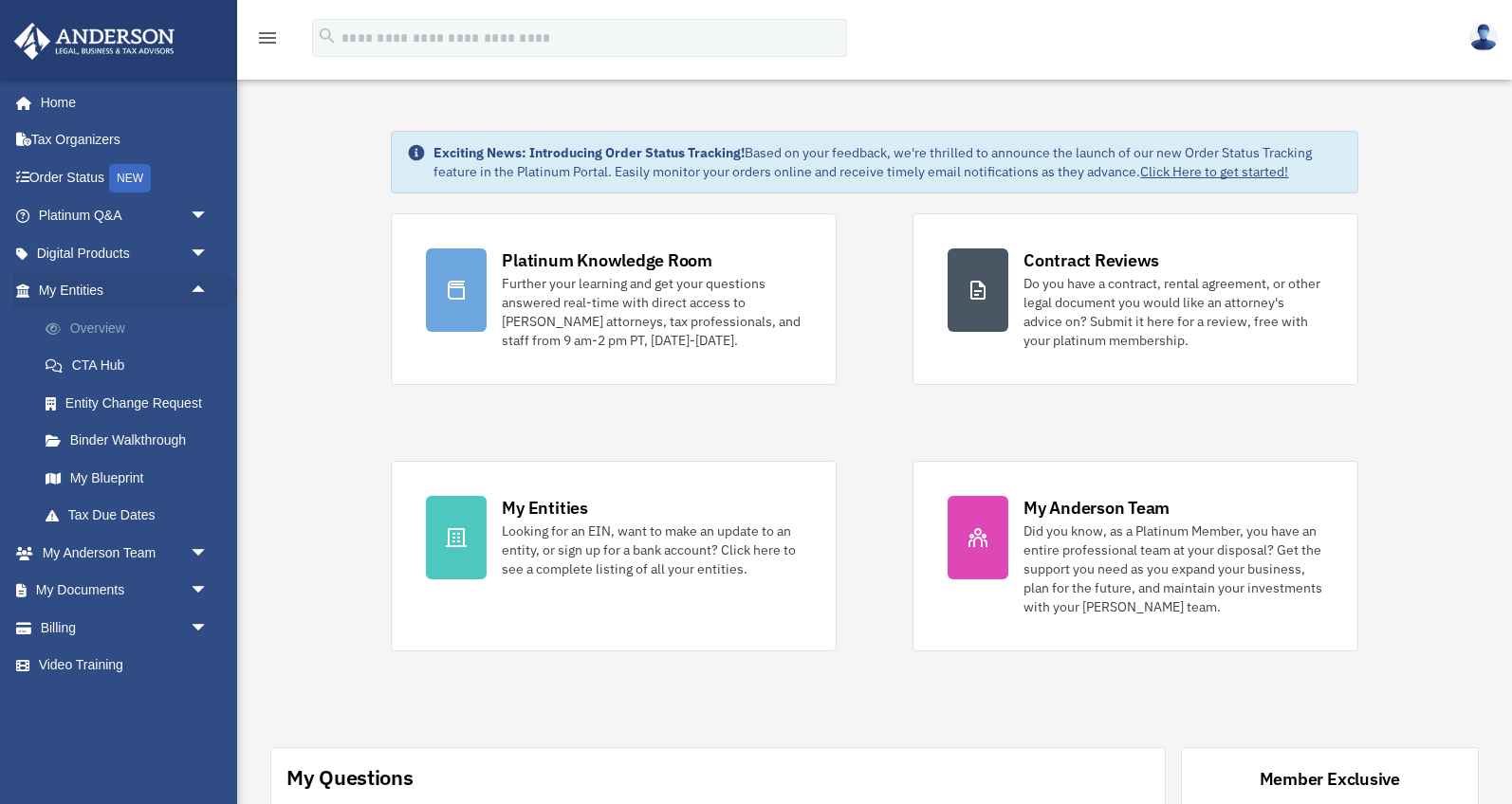
click at [115, 333] on link "Overview" at bounding box center [131, 328] width 211 height 38
click at [101, 322] on link "Overview" at bounding box center [131, 328] width 211 height 38
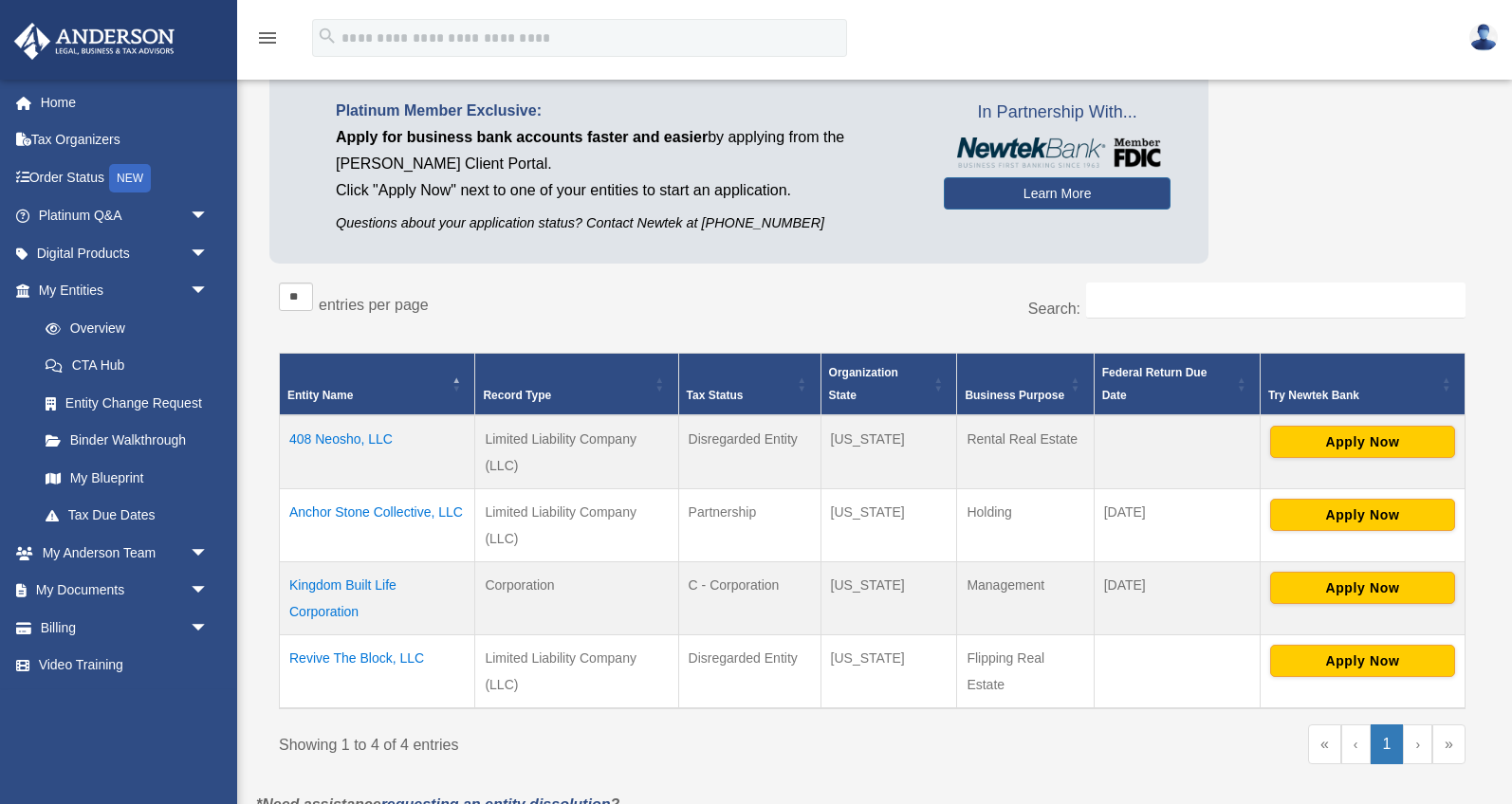
scroll to position [153, 0]
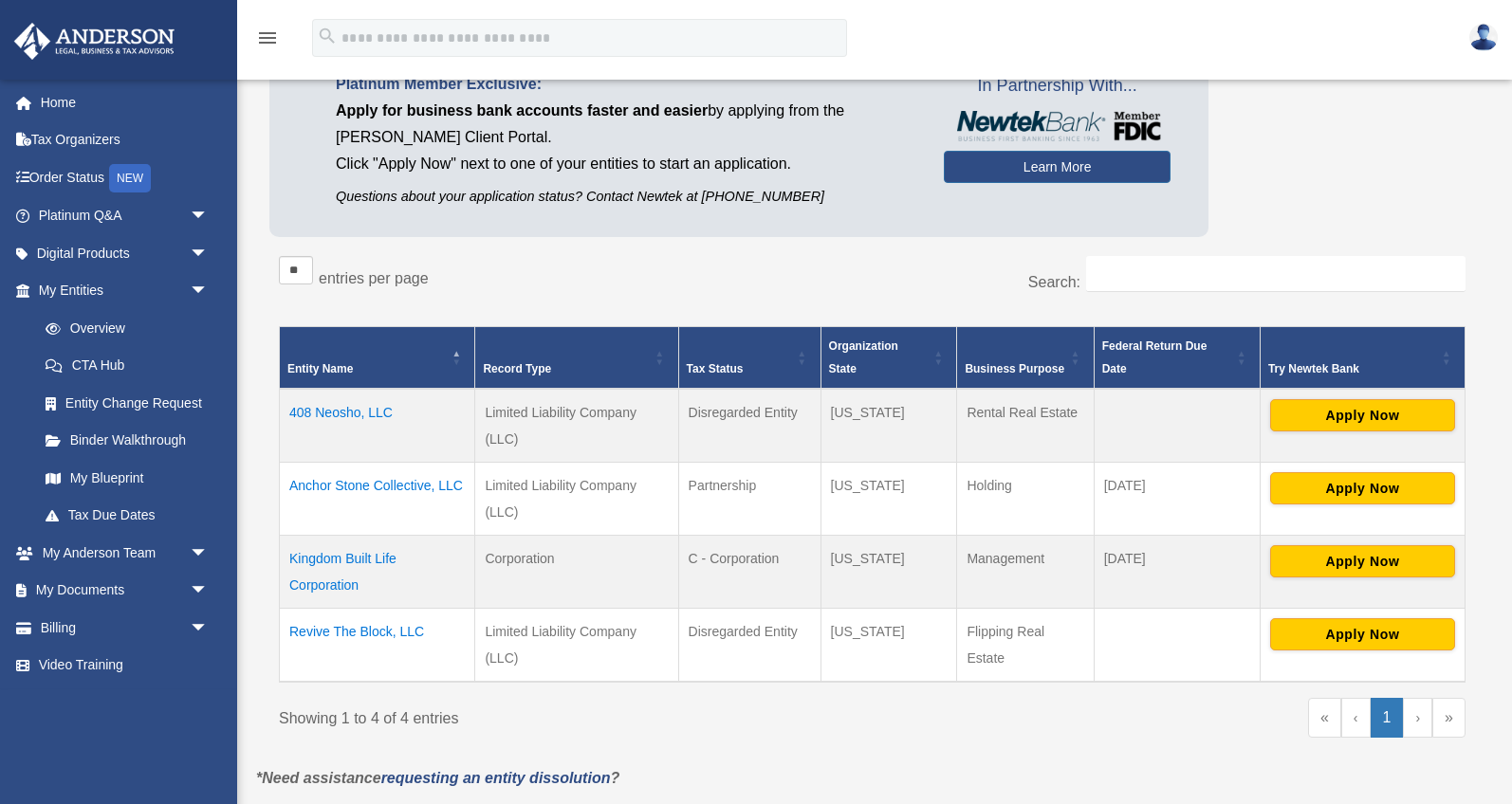
click at [396, 632] on td "Revive The Block, LLC" at bounding box center [377, 645] width 195 height 74
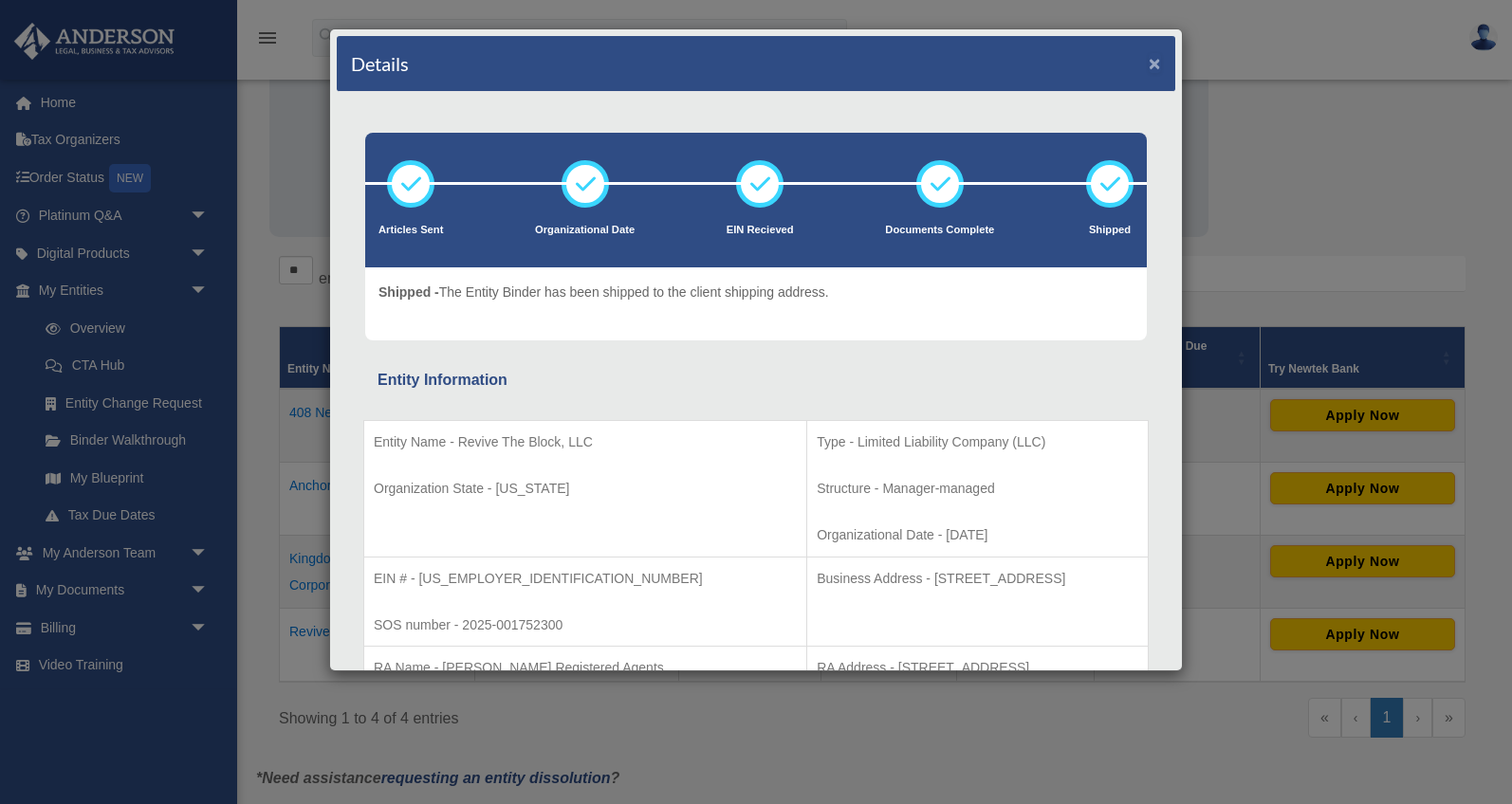
click at [1157, 63] on button "×" at bounding box center [1154, 63] width 13 height 20
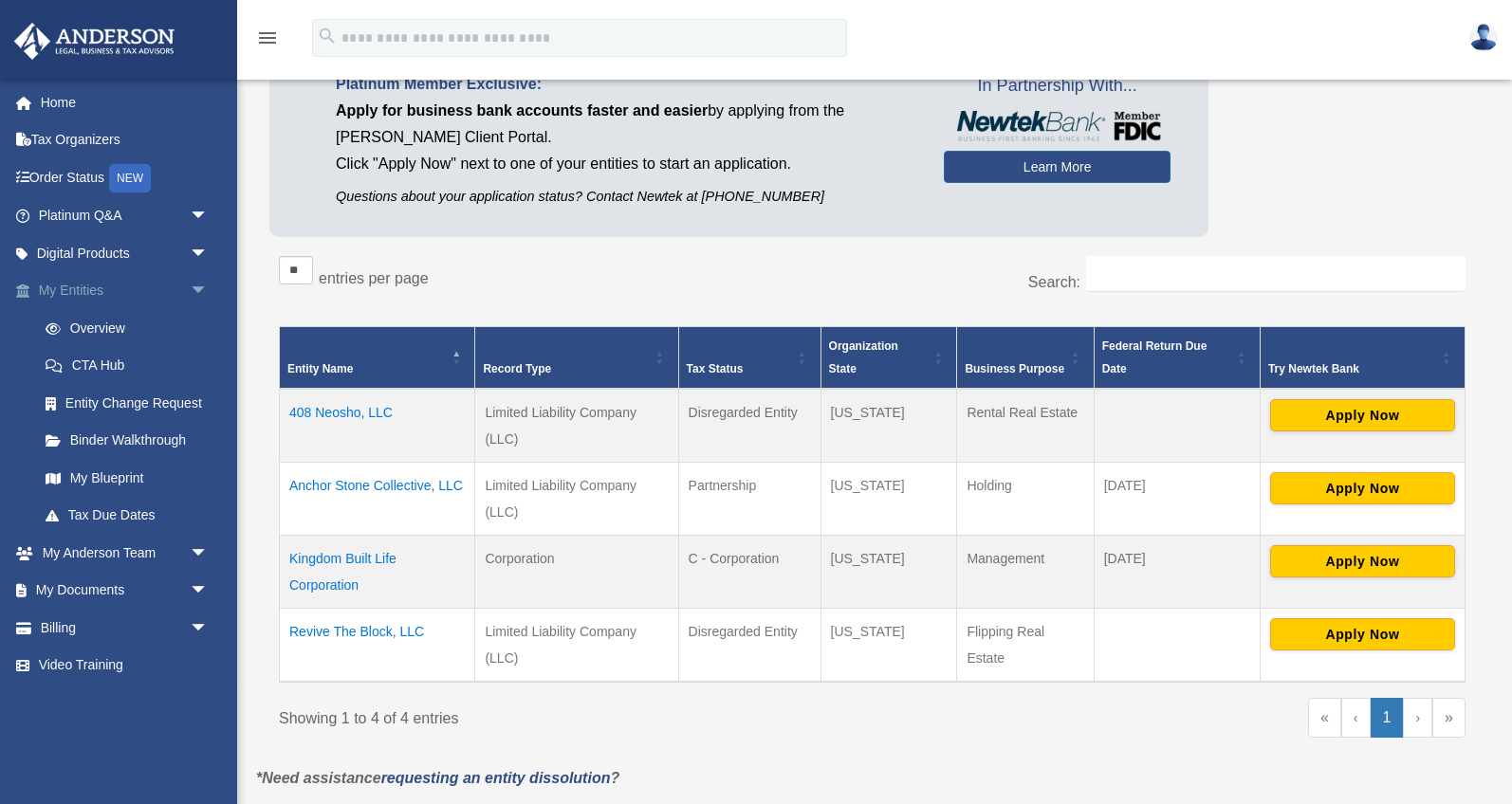
click at [203, 296] on span "arrow_drop_down" at bounding box center [208, 292] width 38 height 39
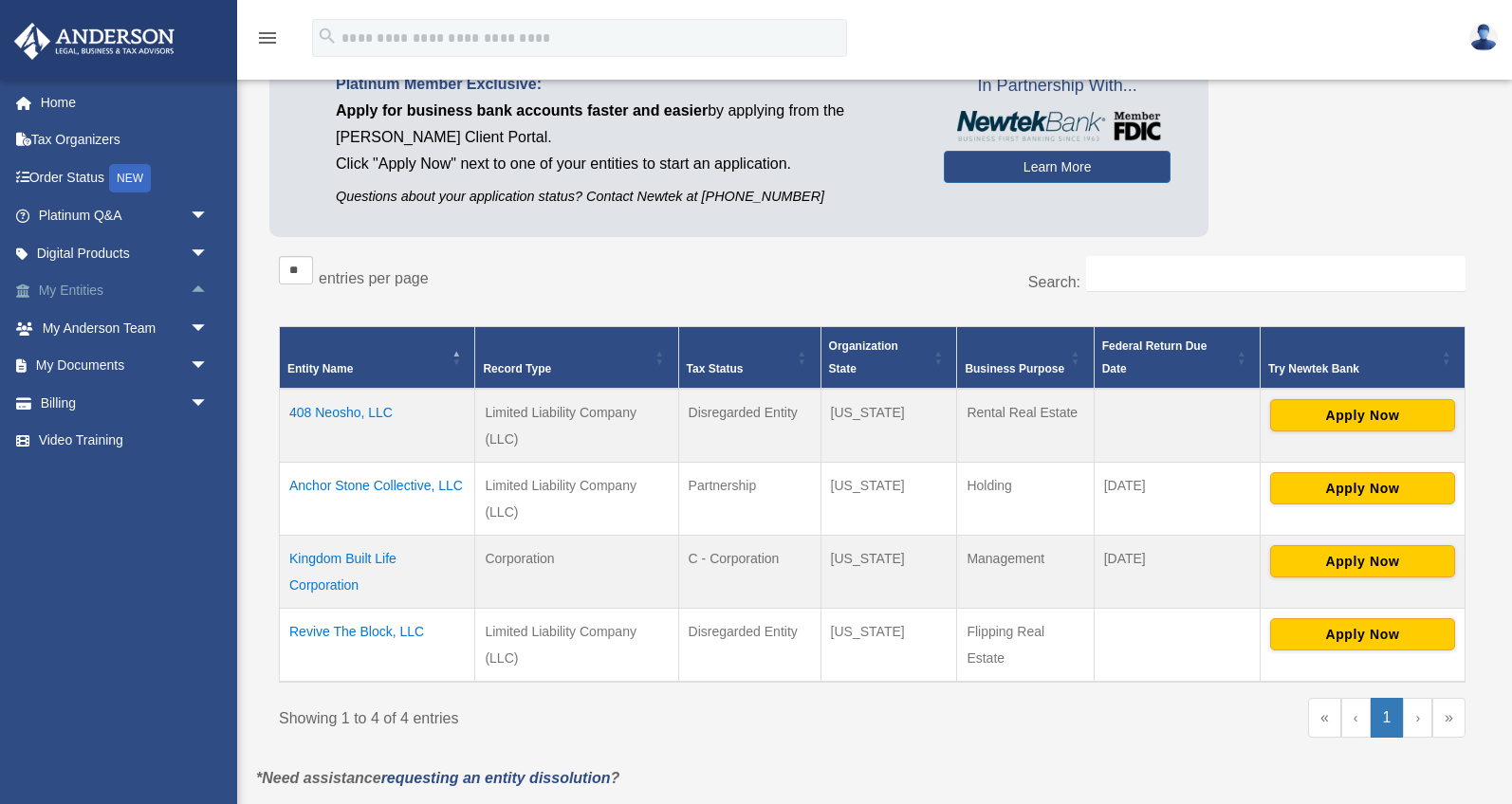
click at [203, 296] on span "arrow_drop_up" at bounding box center [208, 292] width 38 height 39
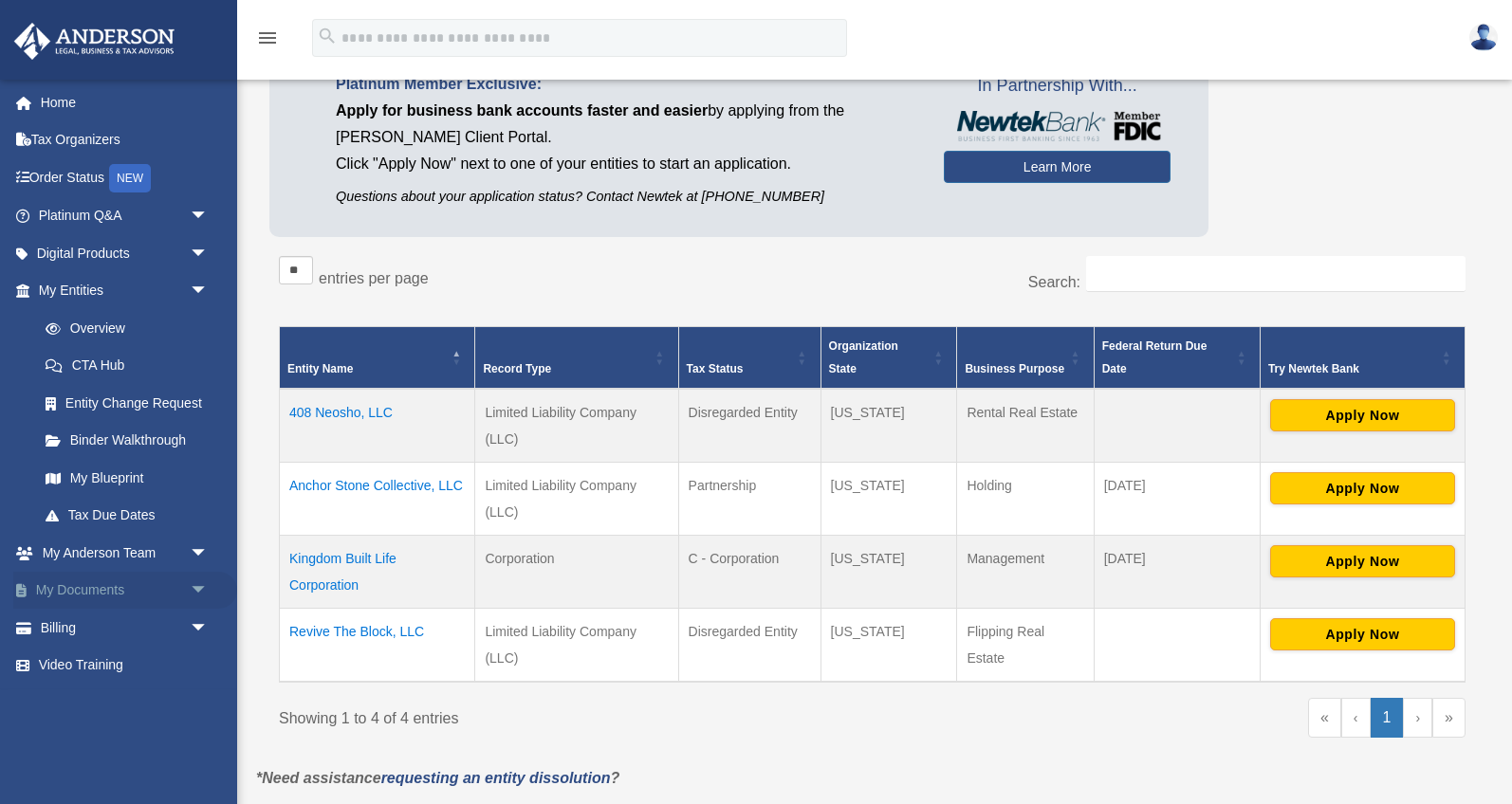
click at [189, 586] on span "arrow_drop_down" at bounding box center [208, 591] width 38 height 39
click at [95, 630] on link "Box" at bounding box center [131, 627] width 211 height 38
click at [81, 629] on link "Box" at bounding box center [131, 627] width 211 height 38
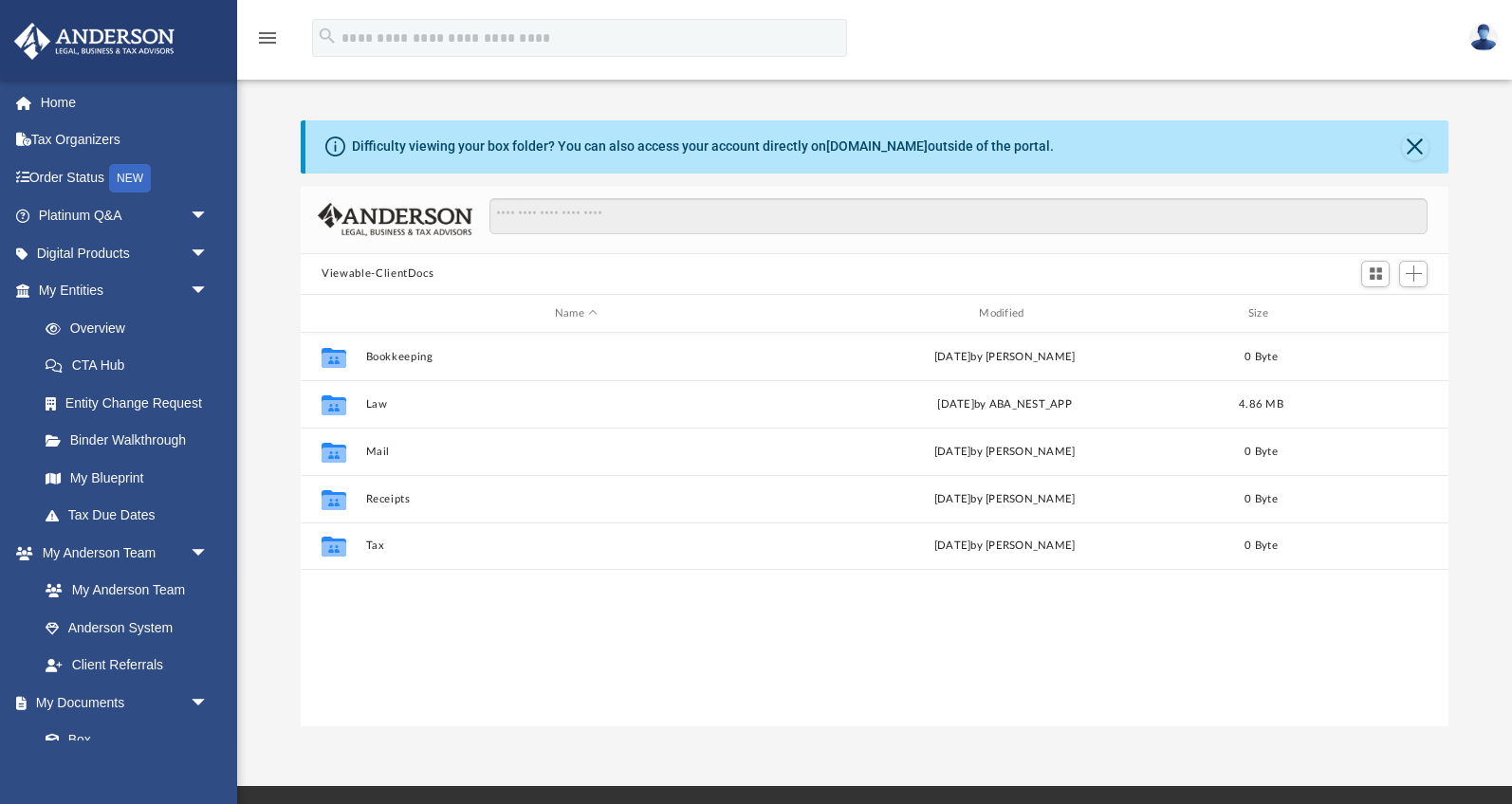
scroll to position [430, 1147]
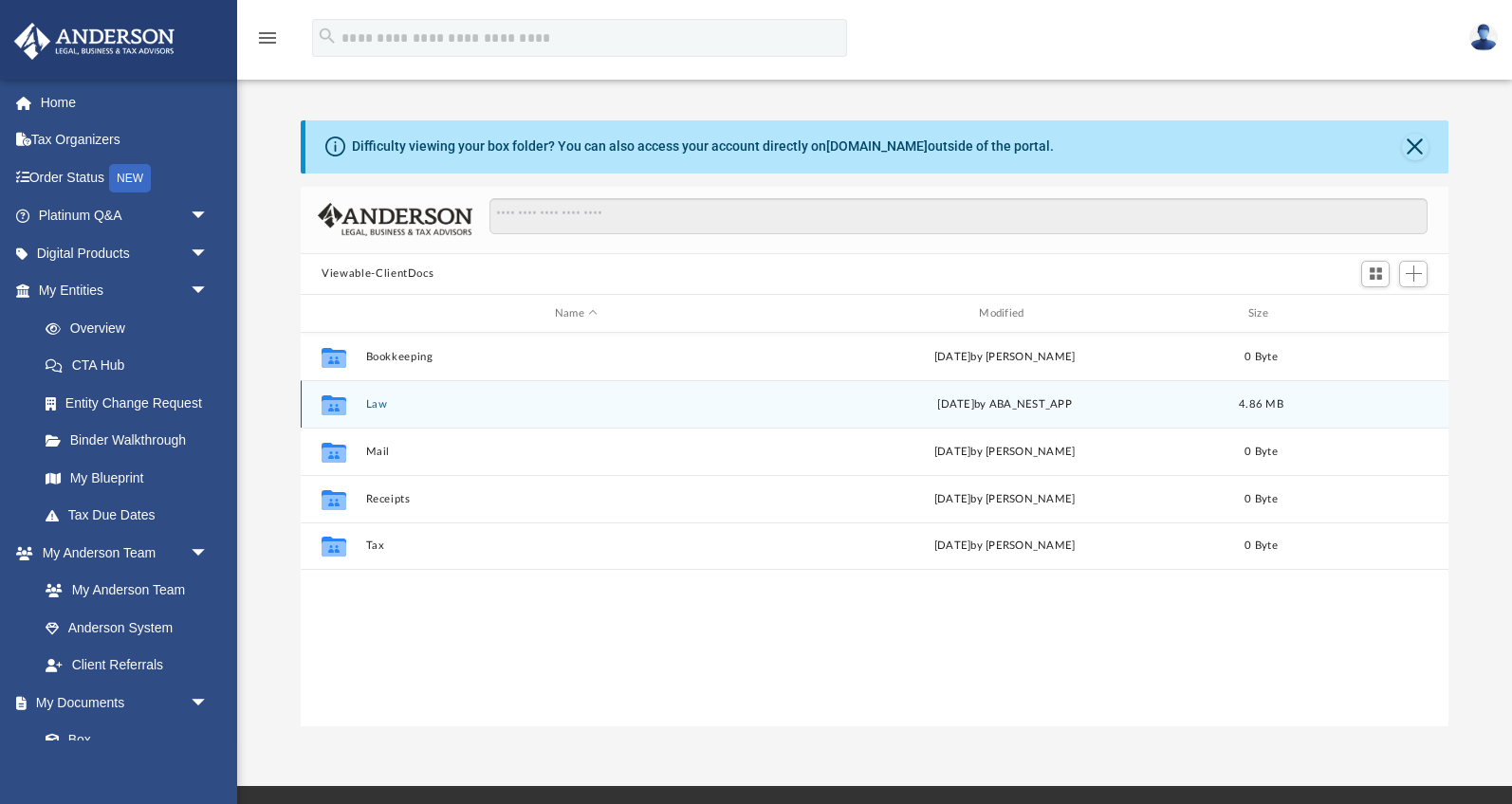
click at [377, 401] on button "Law" at bounding box center [576, 404] width 421 height 13
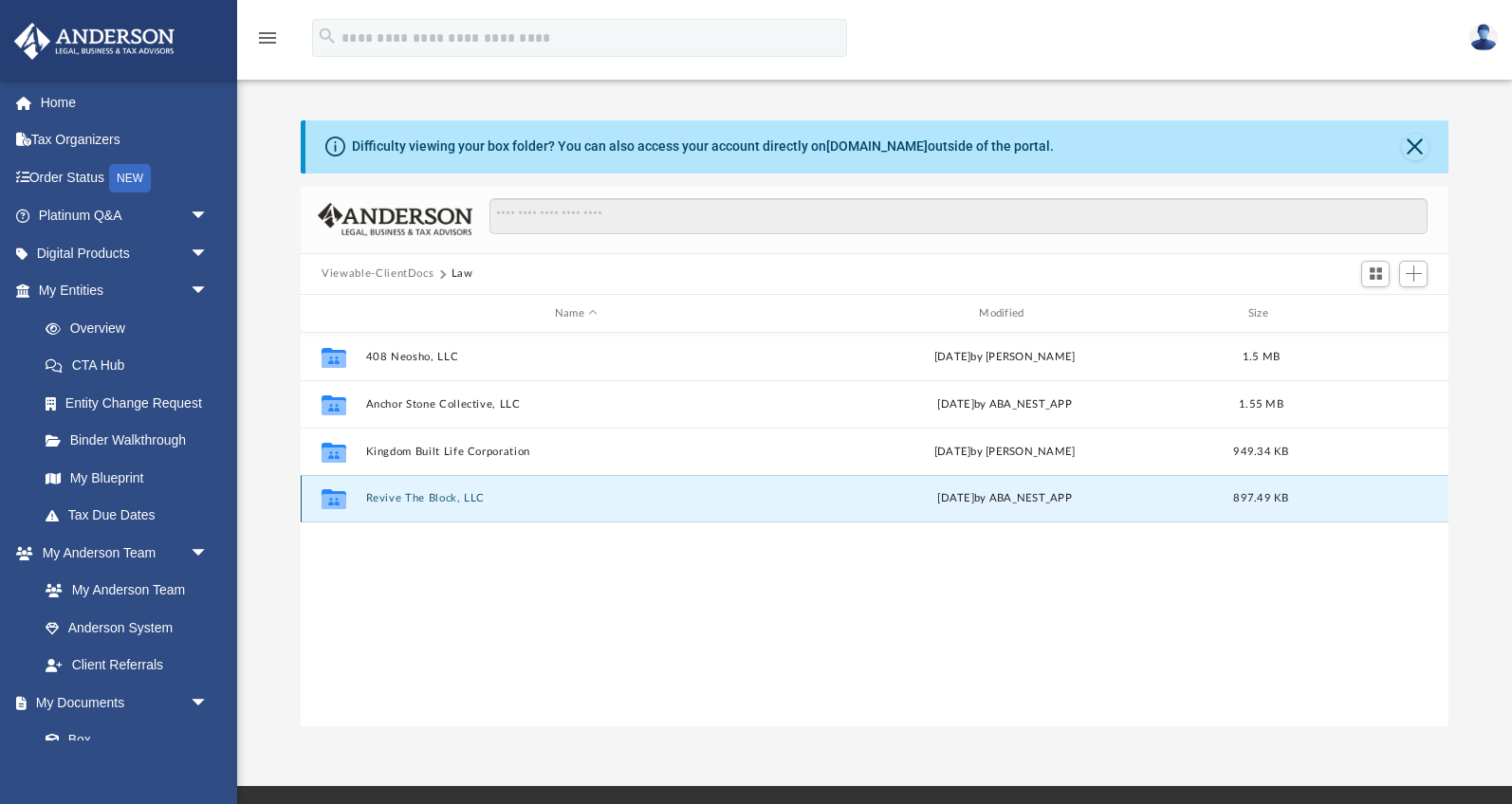
click at [446, 494] on button "Revive The Block, LLC" at bounding box center [576, 499] width 421 height 13
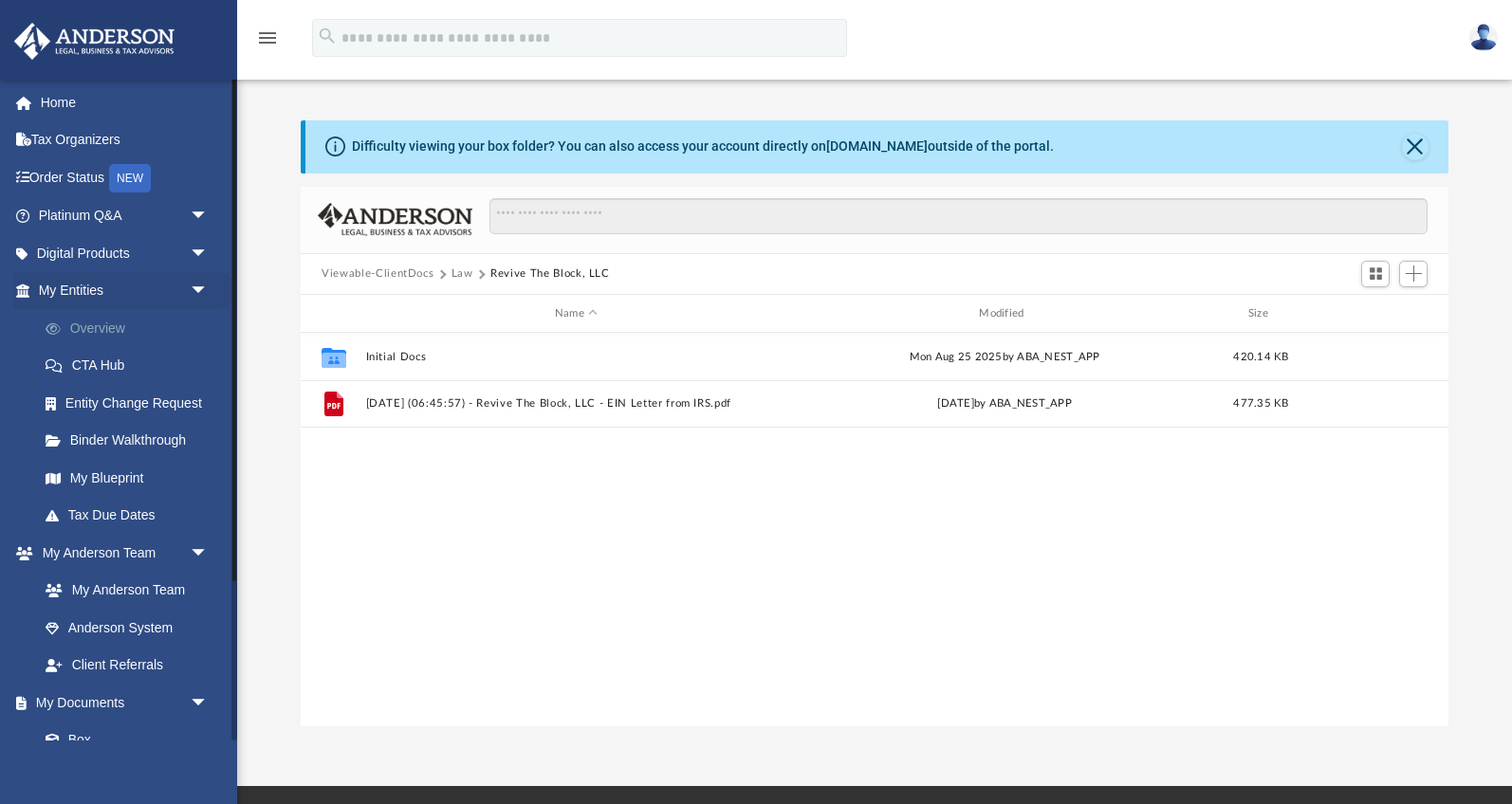
click at [104, 330] on link "Overview" at bounding box center [131, 328] width 211 height 38
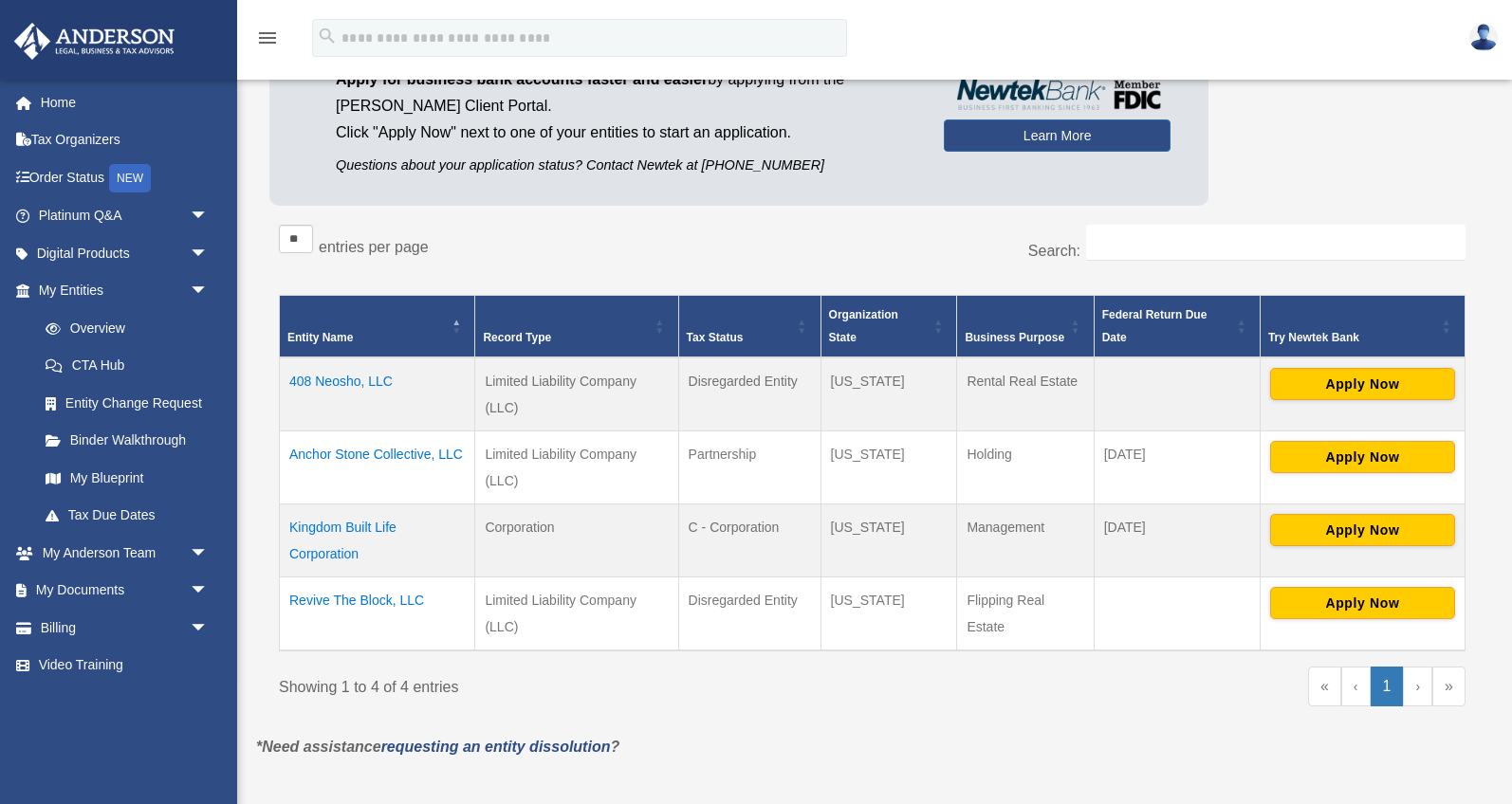
scroll to position [201, 0]
